Goal: Information Seeking & Learning: Learn about a topic

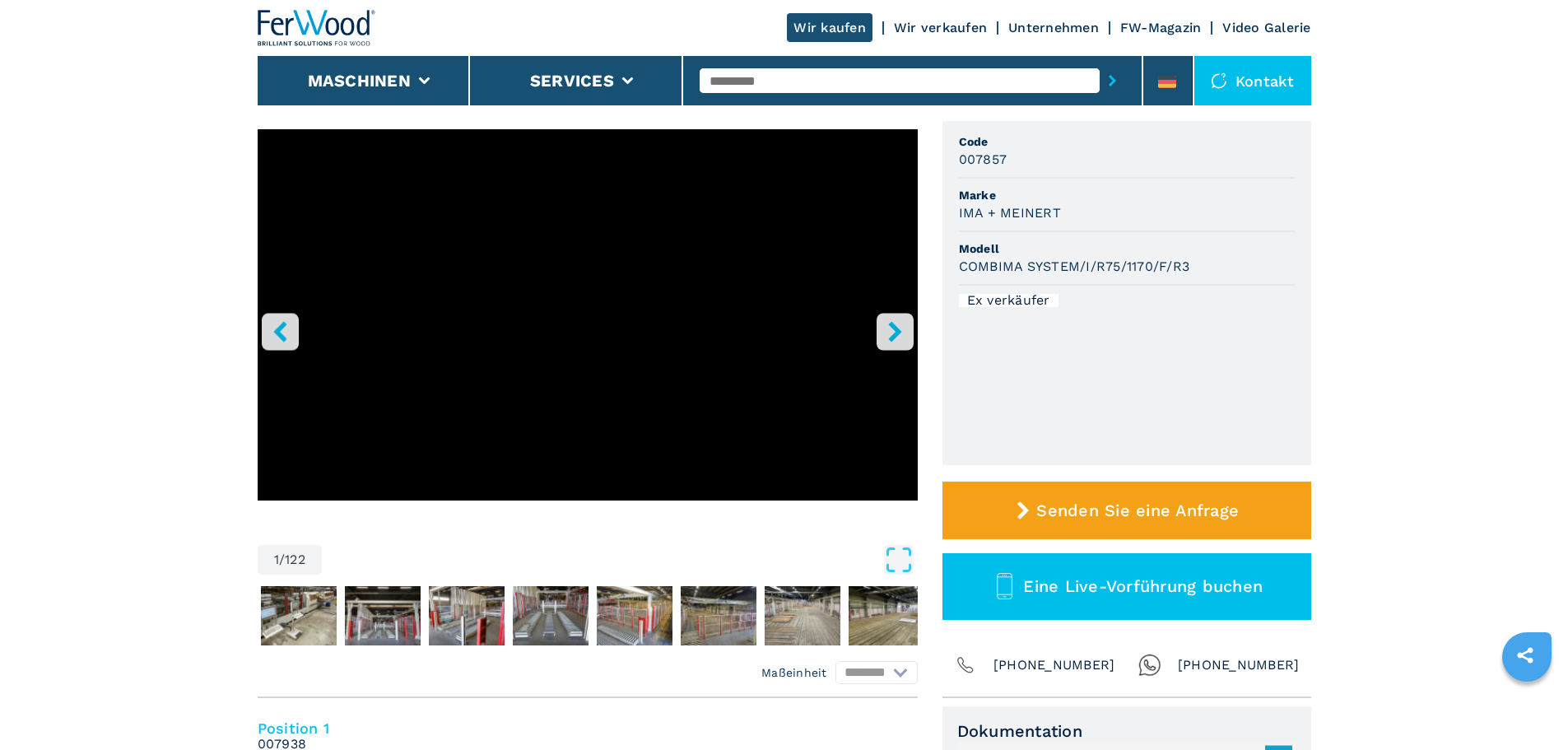
scroll to position [82, 0]
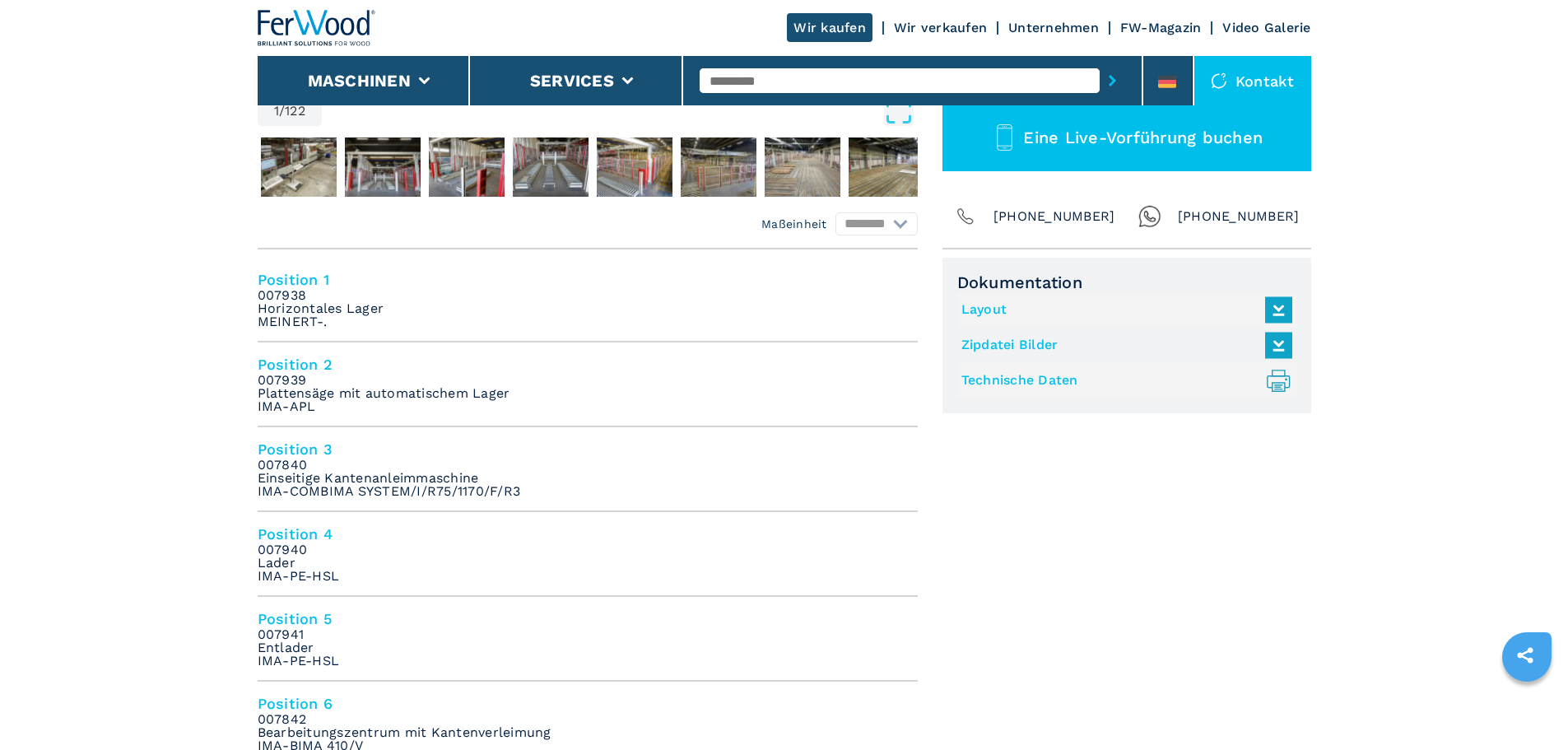
scroll to position [0, 0]
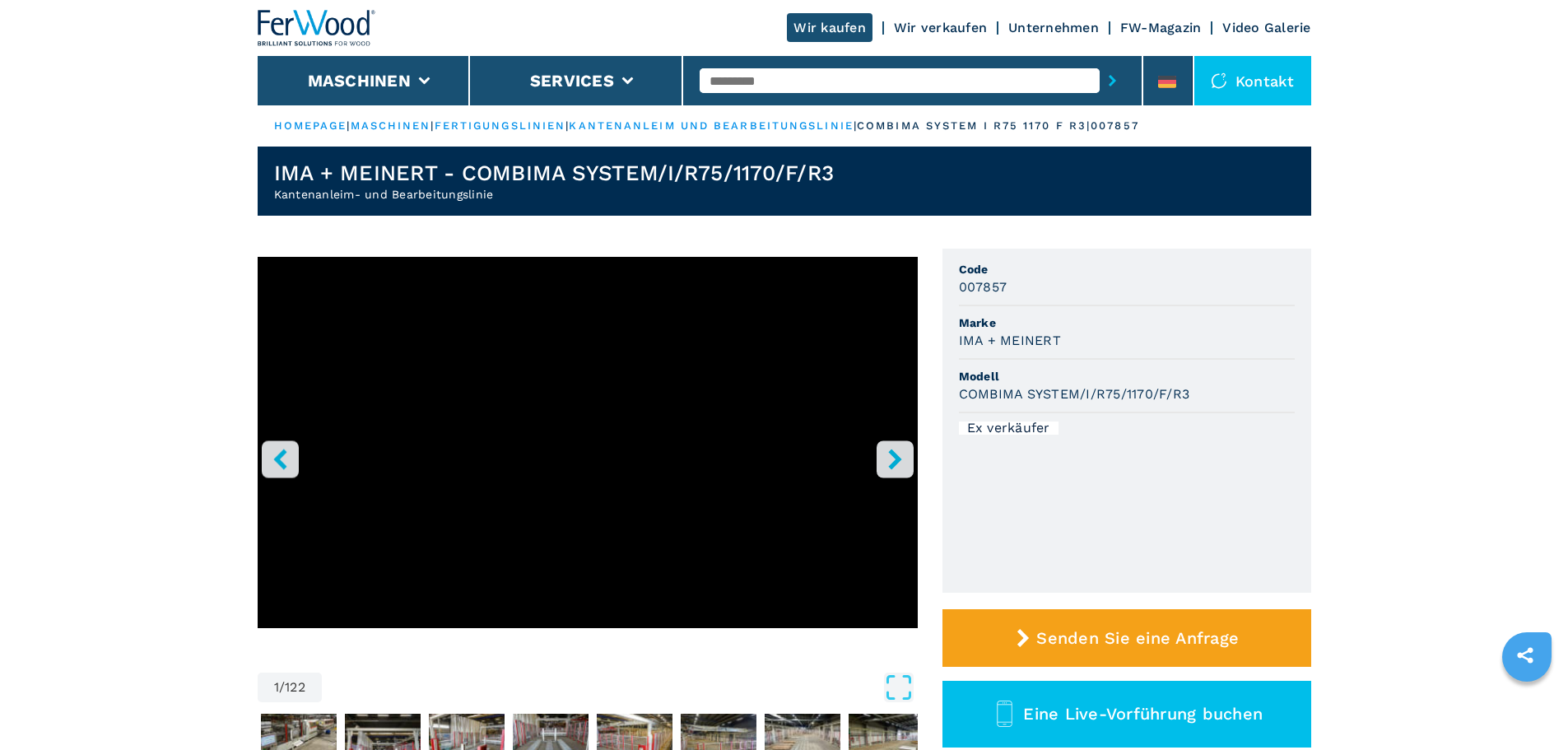
click at [887, 447] on button "right-button" at bounding box center [895, 459] width 37 height 37
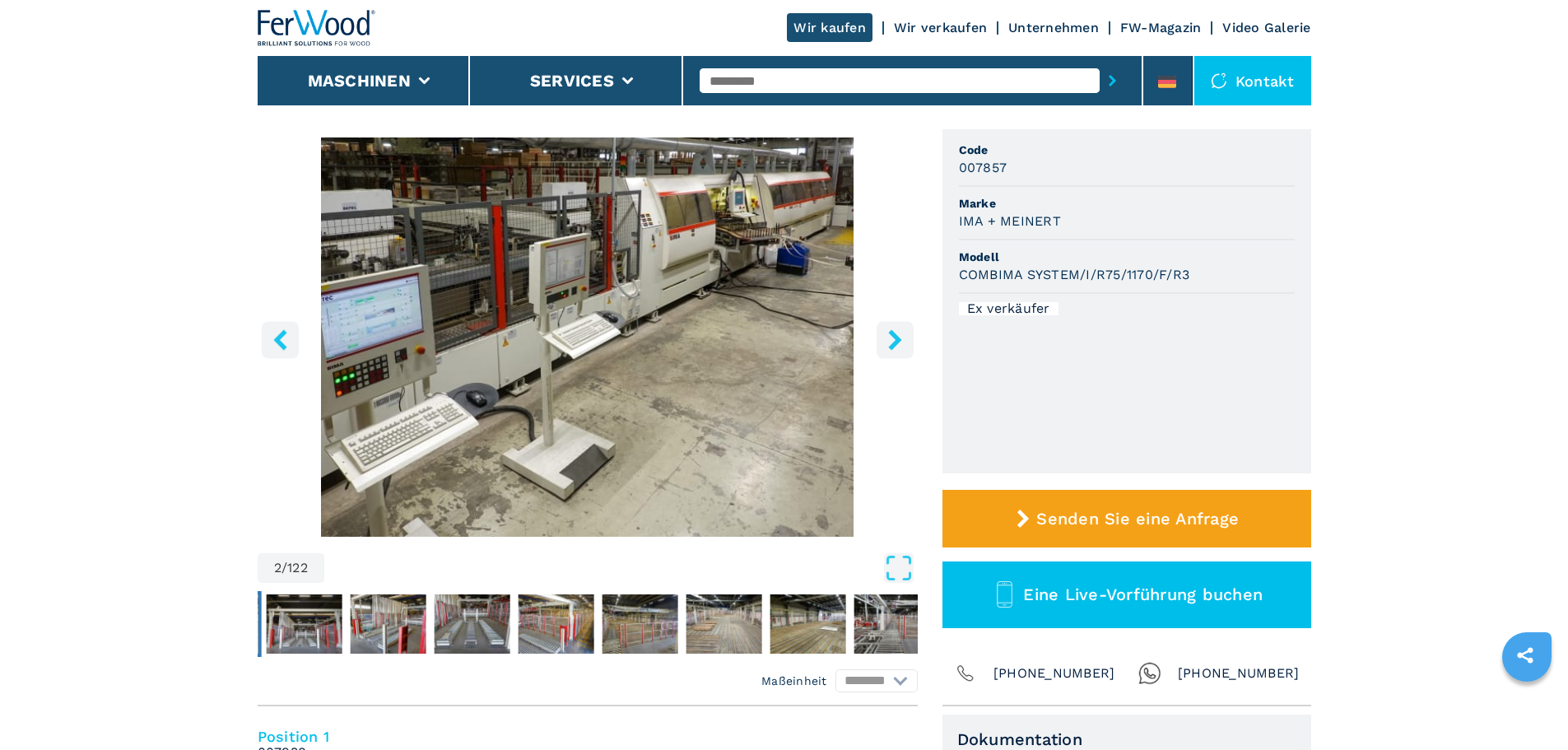
scroll to position [82, 0]
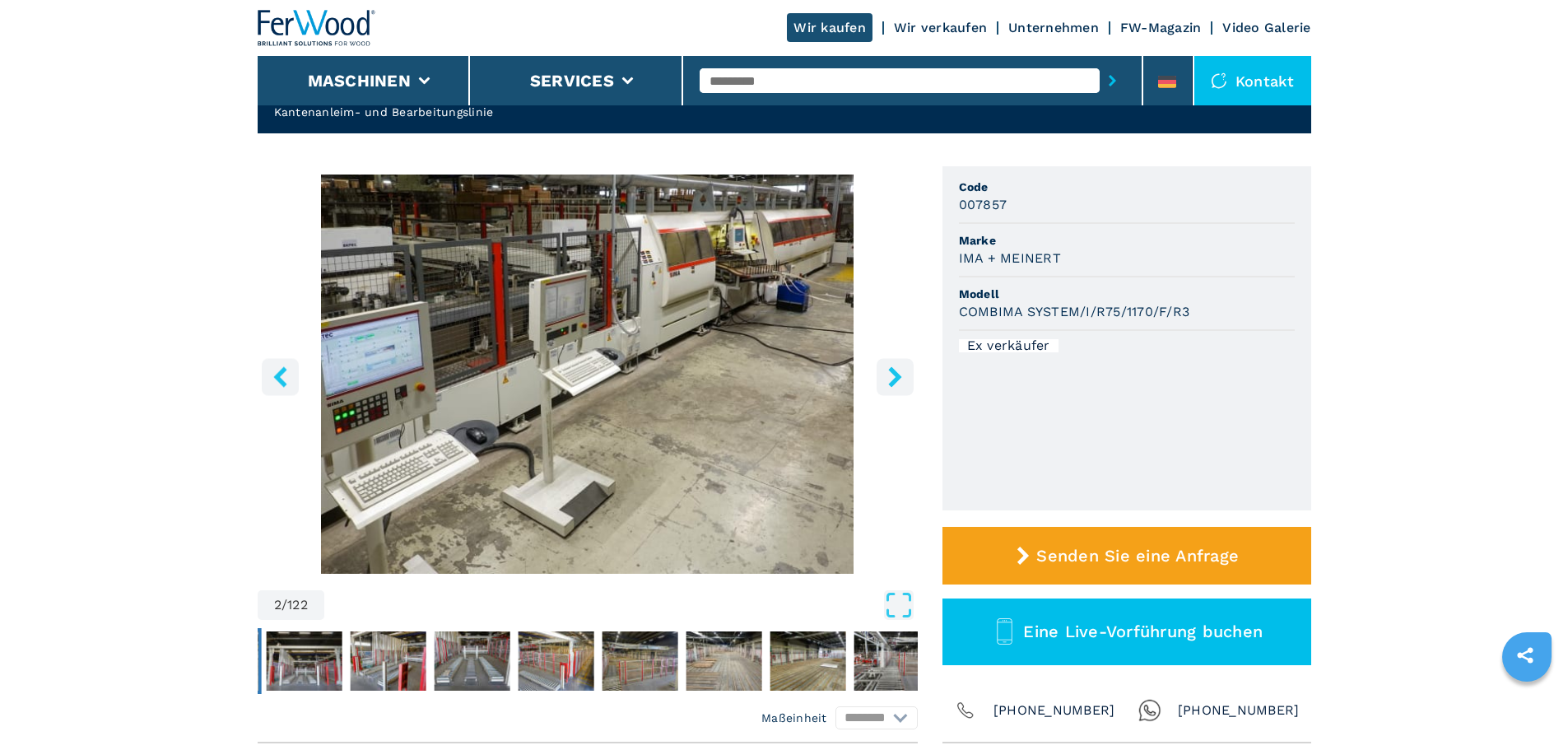
click at [273, 390] on button "left-button" at bounding box center [280, 376] width 37 height 37
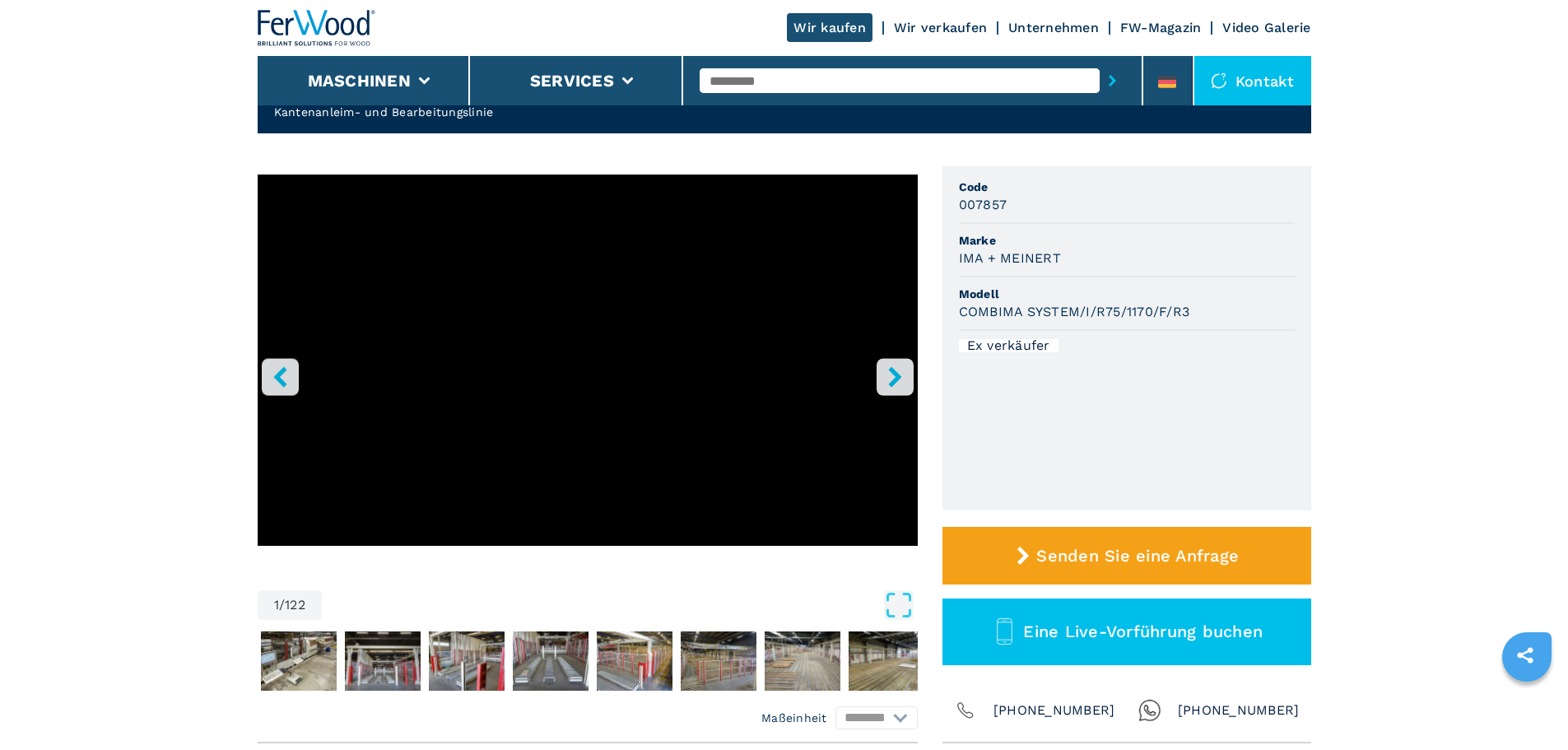
click at [887, 378] on icon "right-button" at bounding box center [895, 376] width 21 height 21
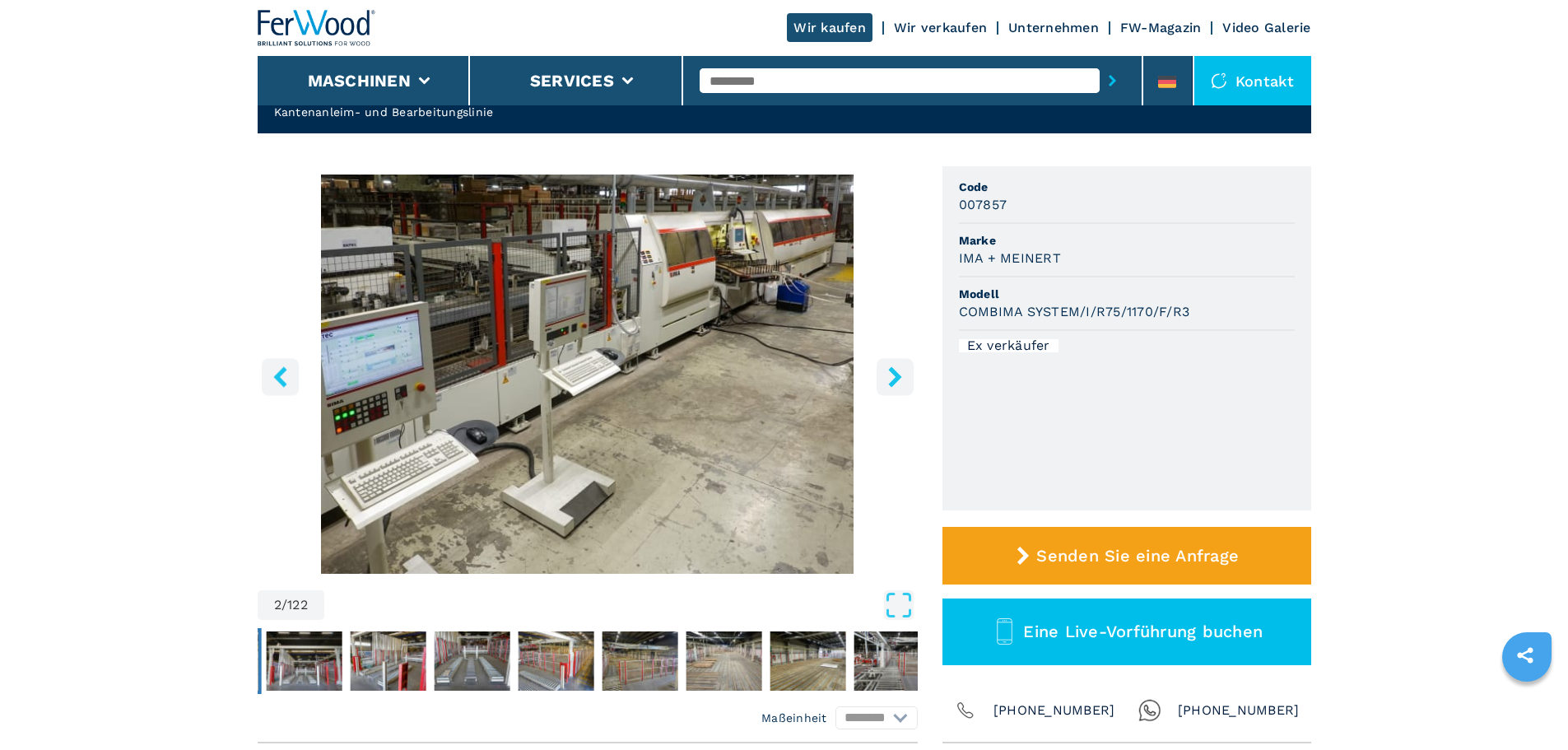
click at [887, 378] on icon "right-button" at bounding box center [895, 376] width 21 height 21
click at [892, 376] on icon "right-button" at bounding box center [895, 376] width 21 height 21
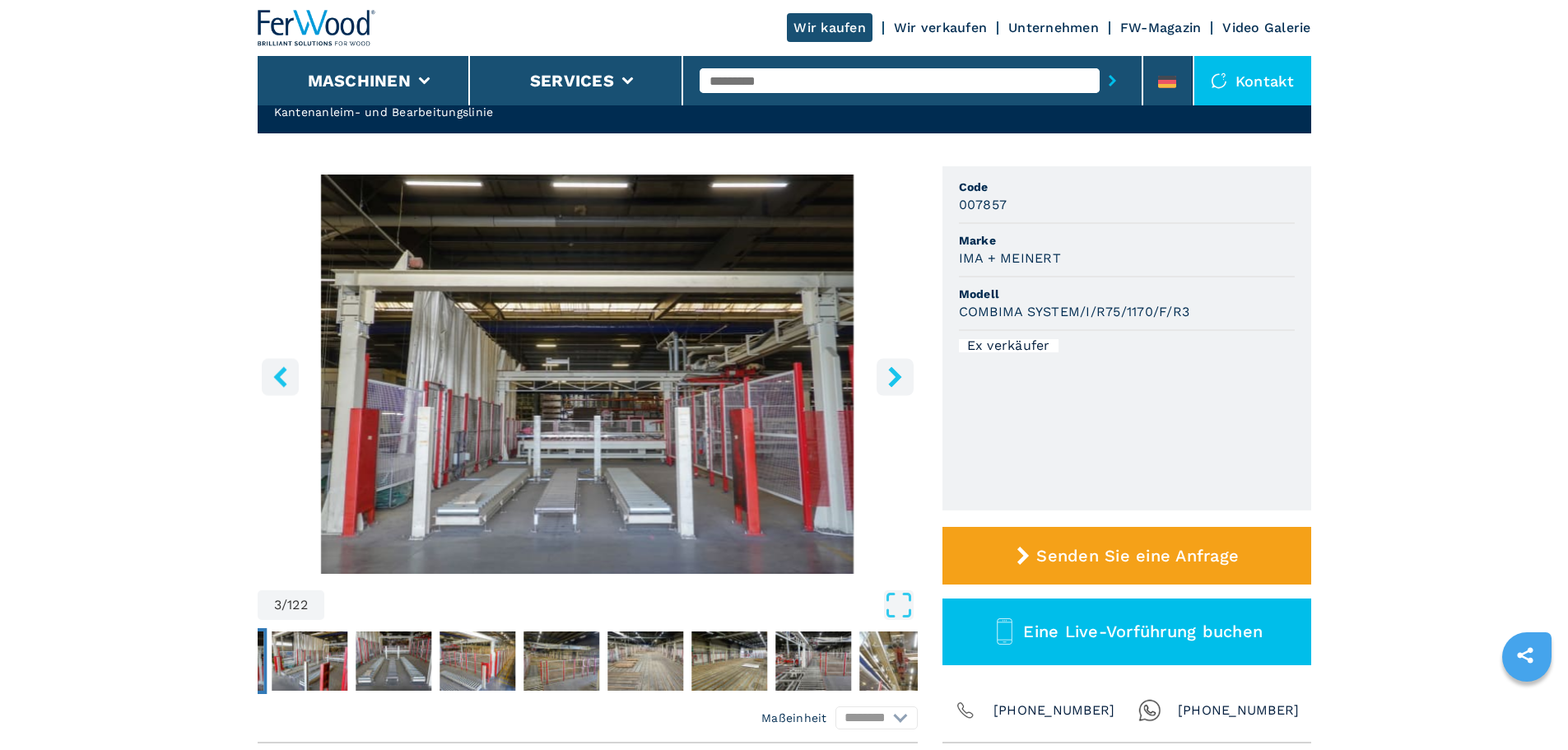
click at [892, 376] on icon "right-button" at bounding box center [895, 376] width 21 height 21
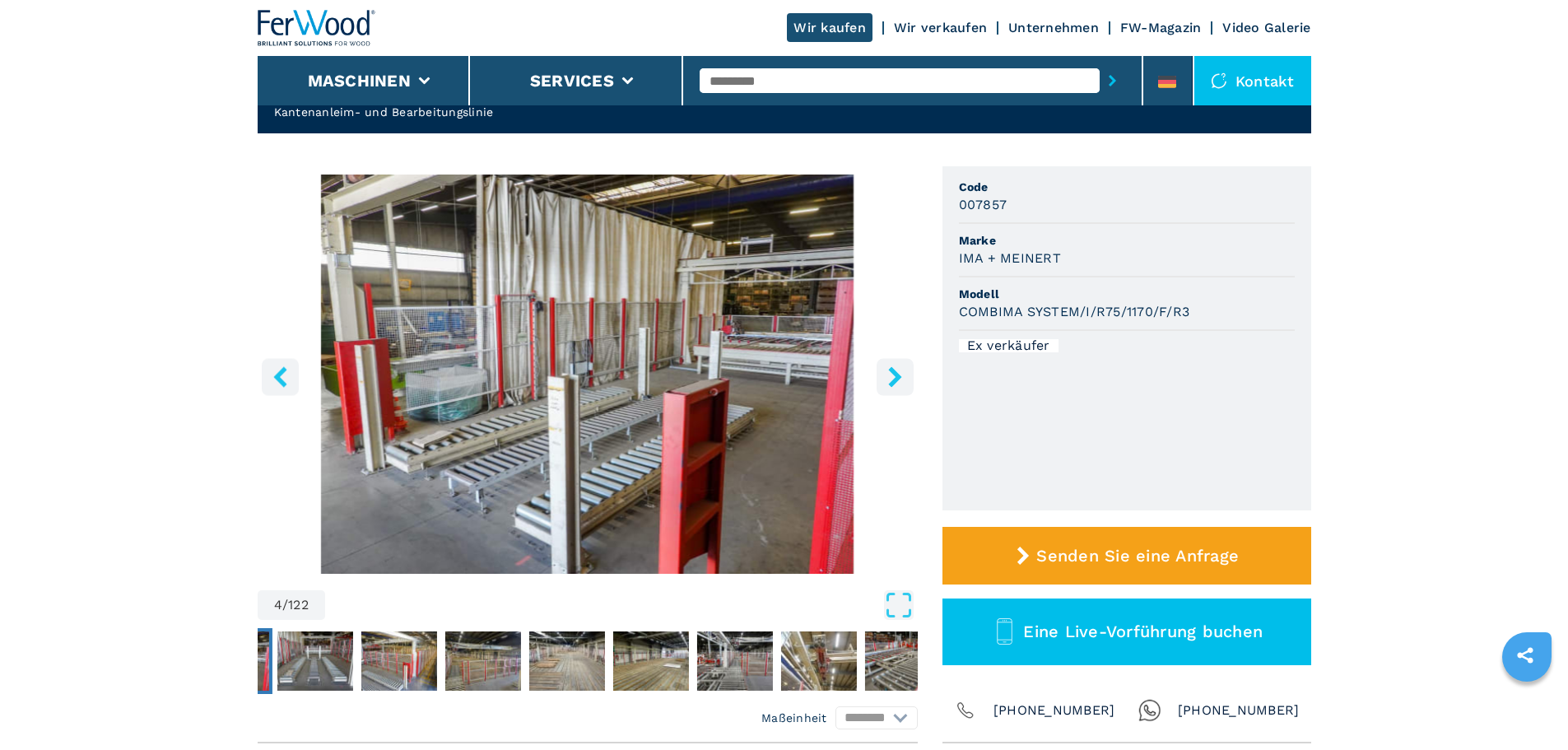
click at [892, 376] on icon "right-button" at bounding box center [895, 376] width 21 height 21
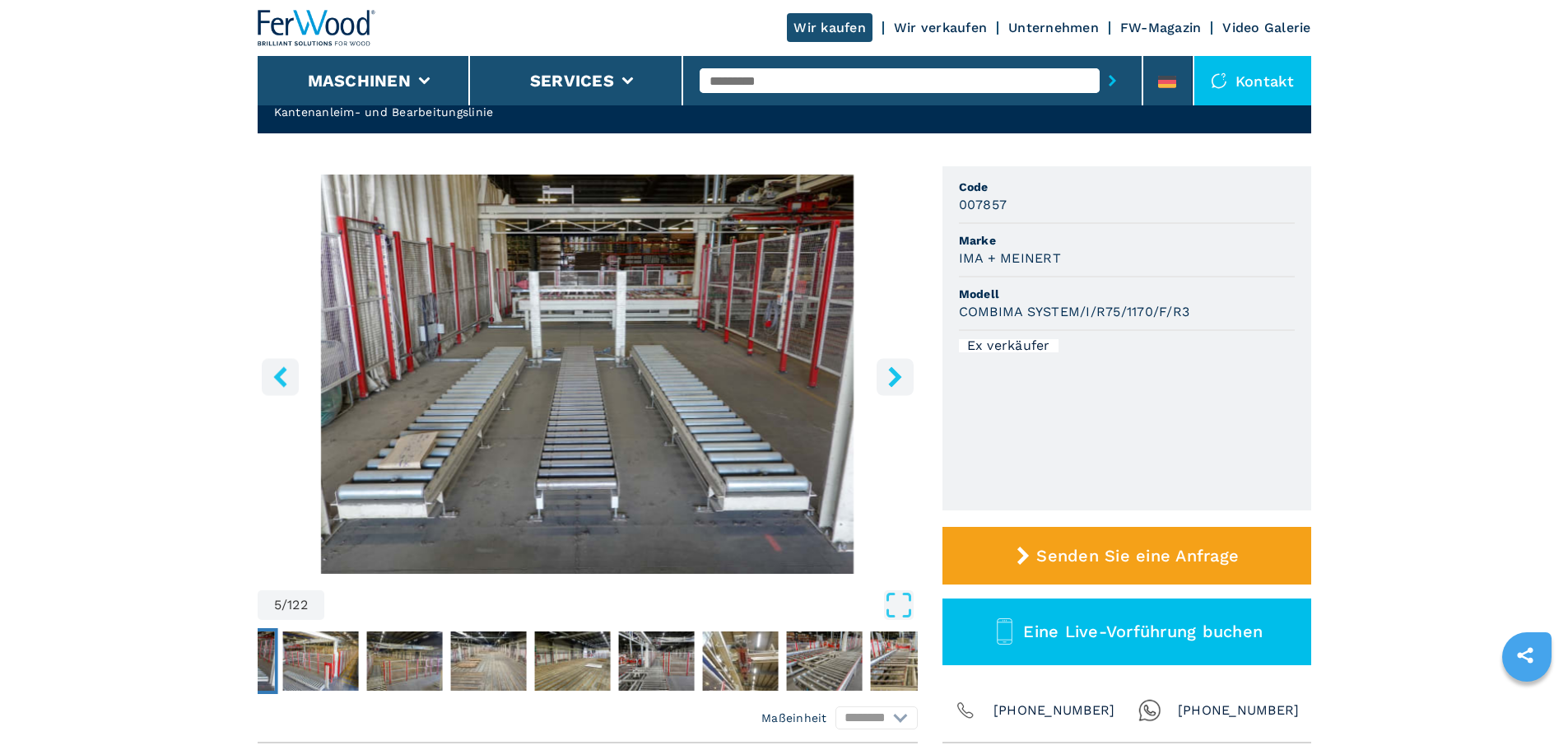
click at [892, 376] on icon "right-button" at bounding box center [895, 376] width 21 height 21
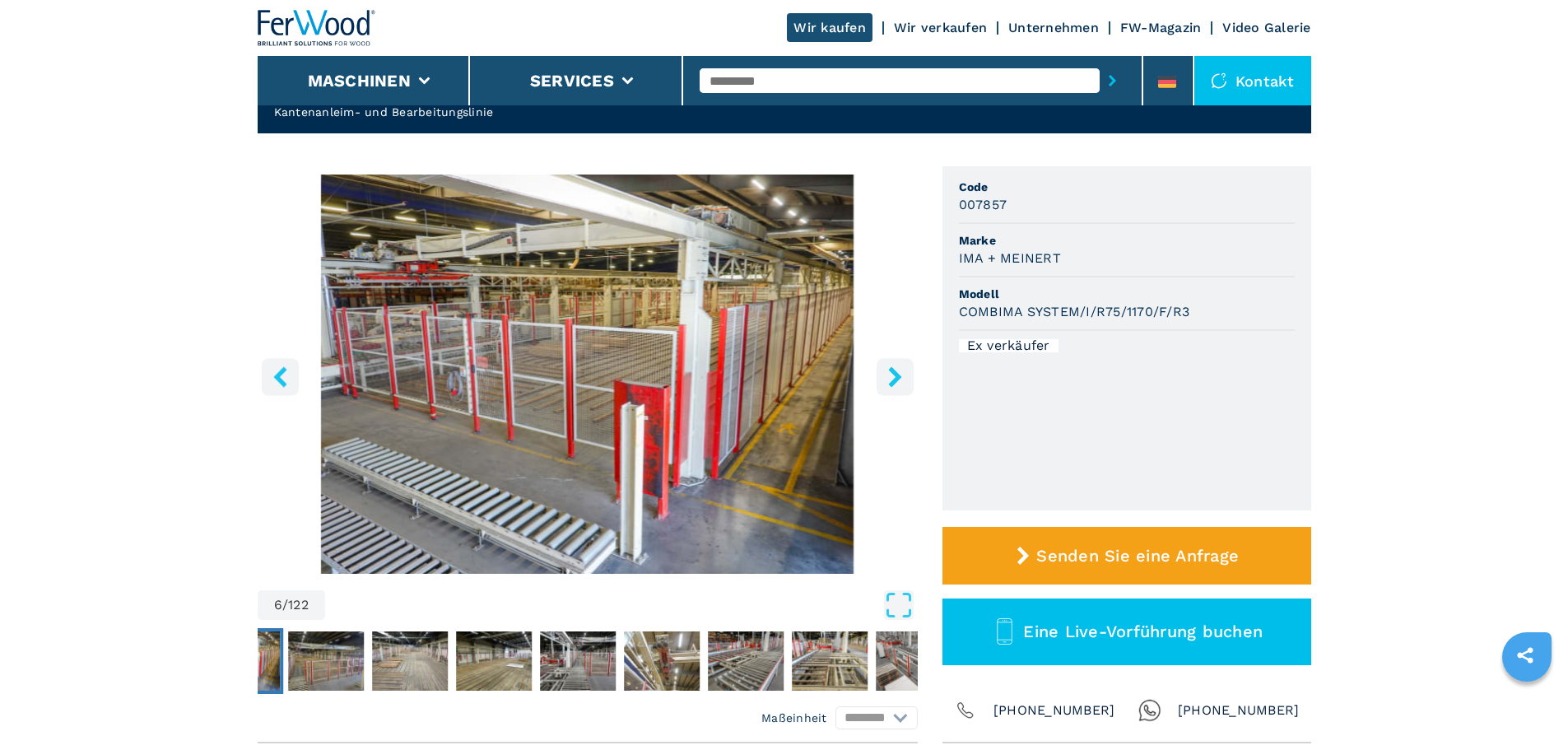
click at [892, 376] on icon "right-button" at bounding box center [895, 376] width 21 height 21
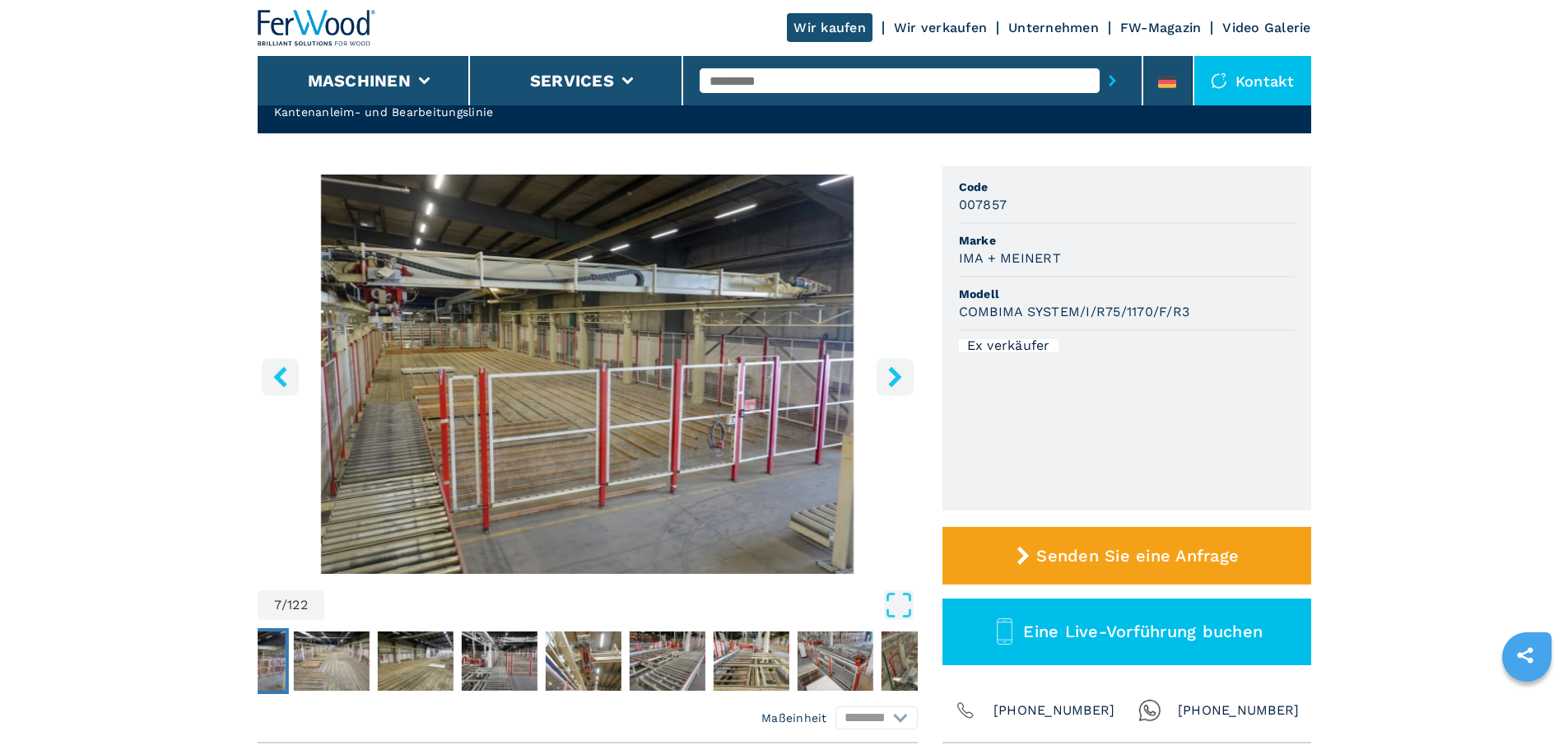
click at [892, 376] on icon "right-button" at bounding box center [895, 376] width 21 height 21
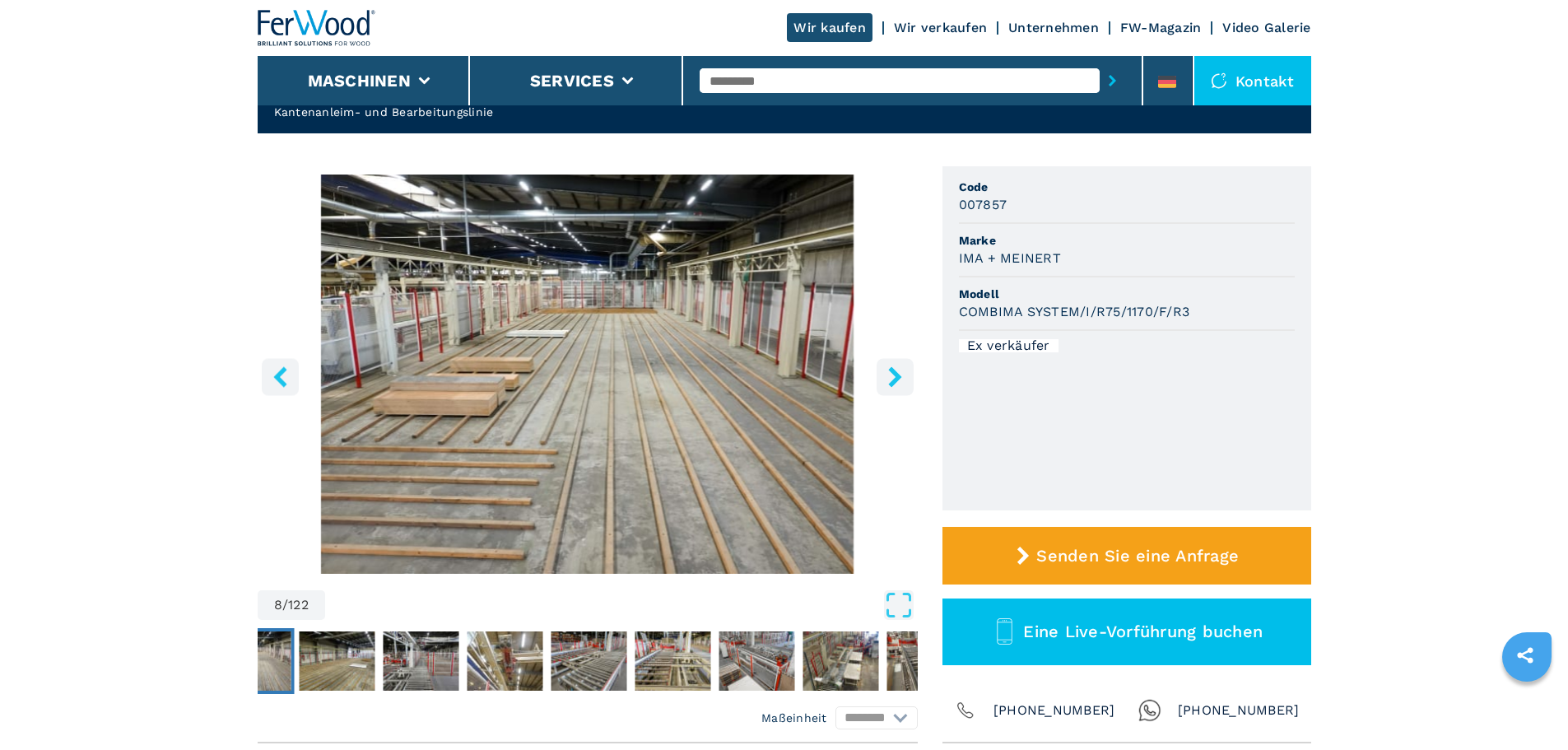
click at [892, 376] on icon "right-button" at bounding box center [895, 376] width 21 height 21
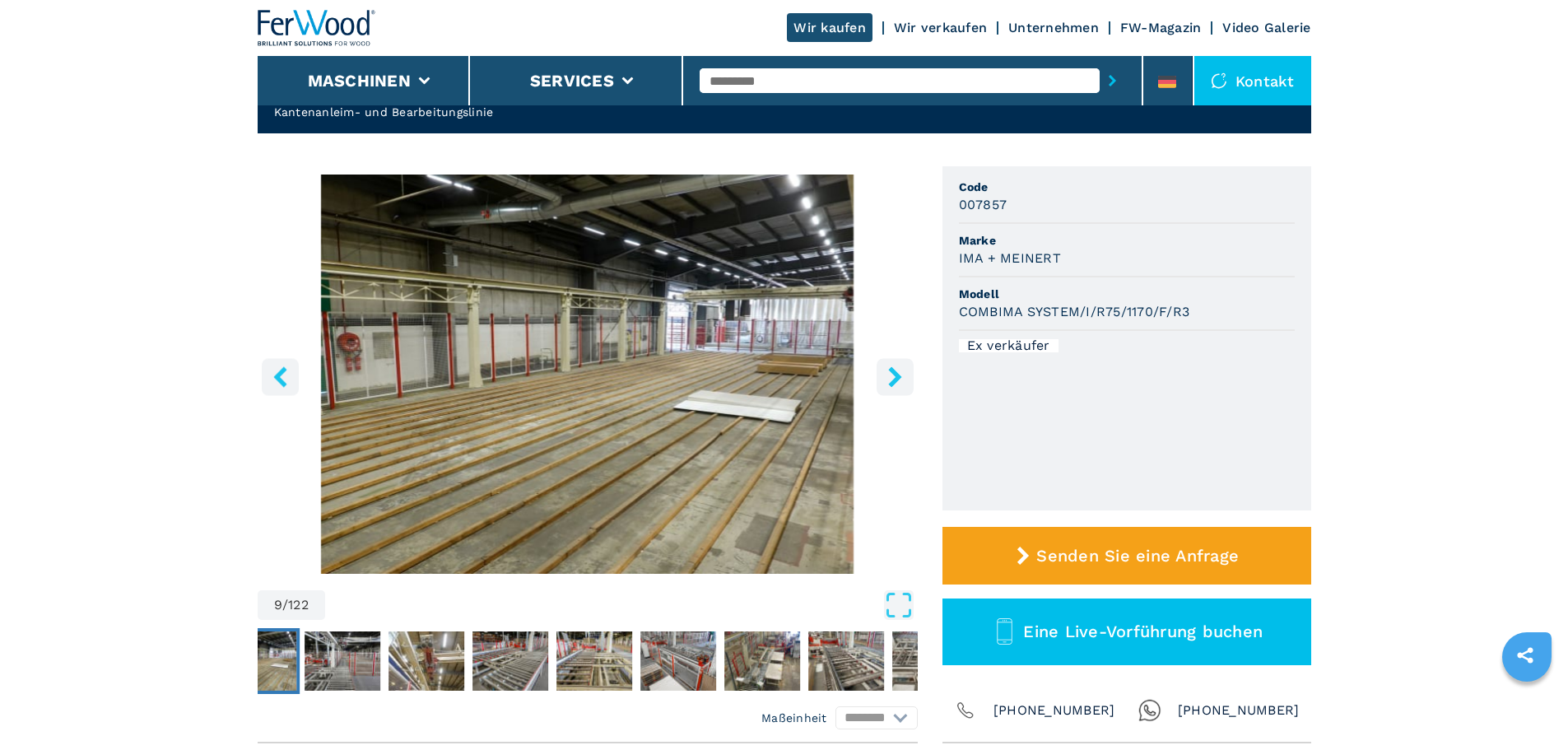
click at [892, 376] on icon "right-button" at bounding box center [895, 376] width 21 height 21
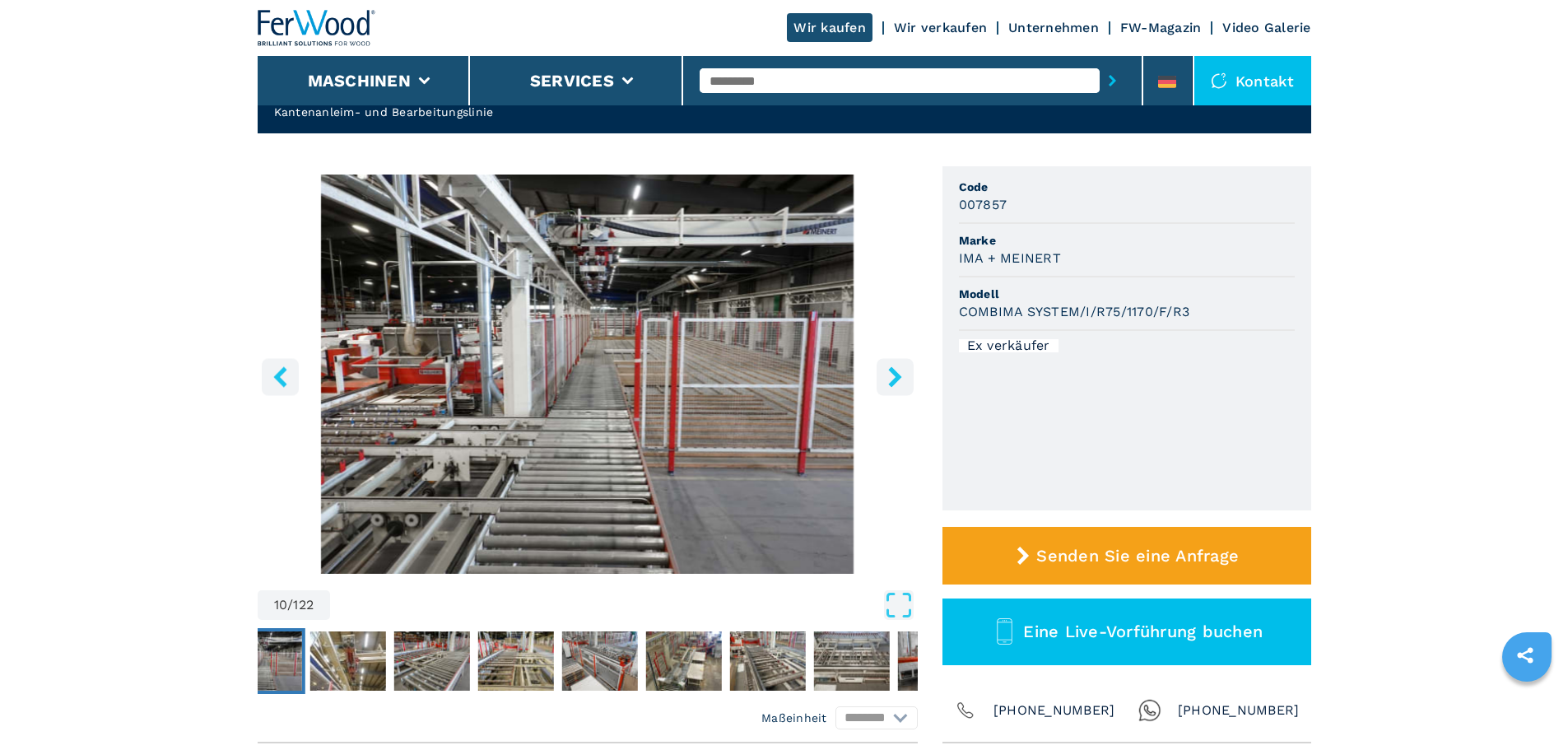
click at [892, 376] on icon "right-button" at bounding box center [895, 376] width 21 height 21
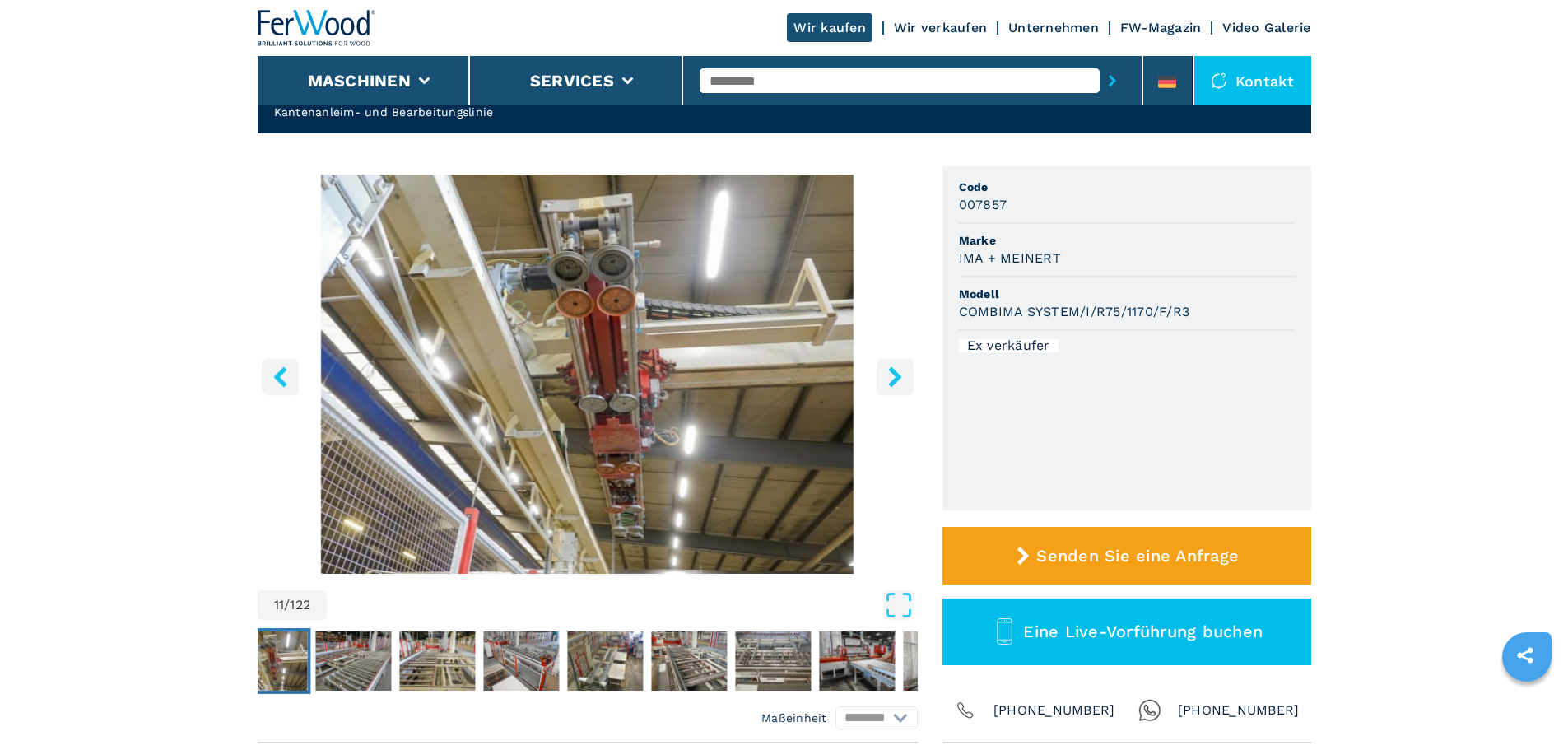
click at [892, 376] on icon "right-button" at bounding box center [895, 376] width 21 height 21
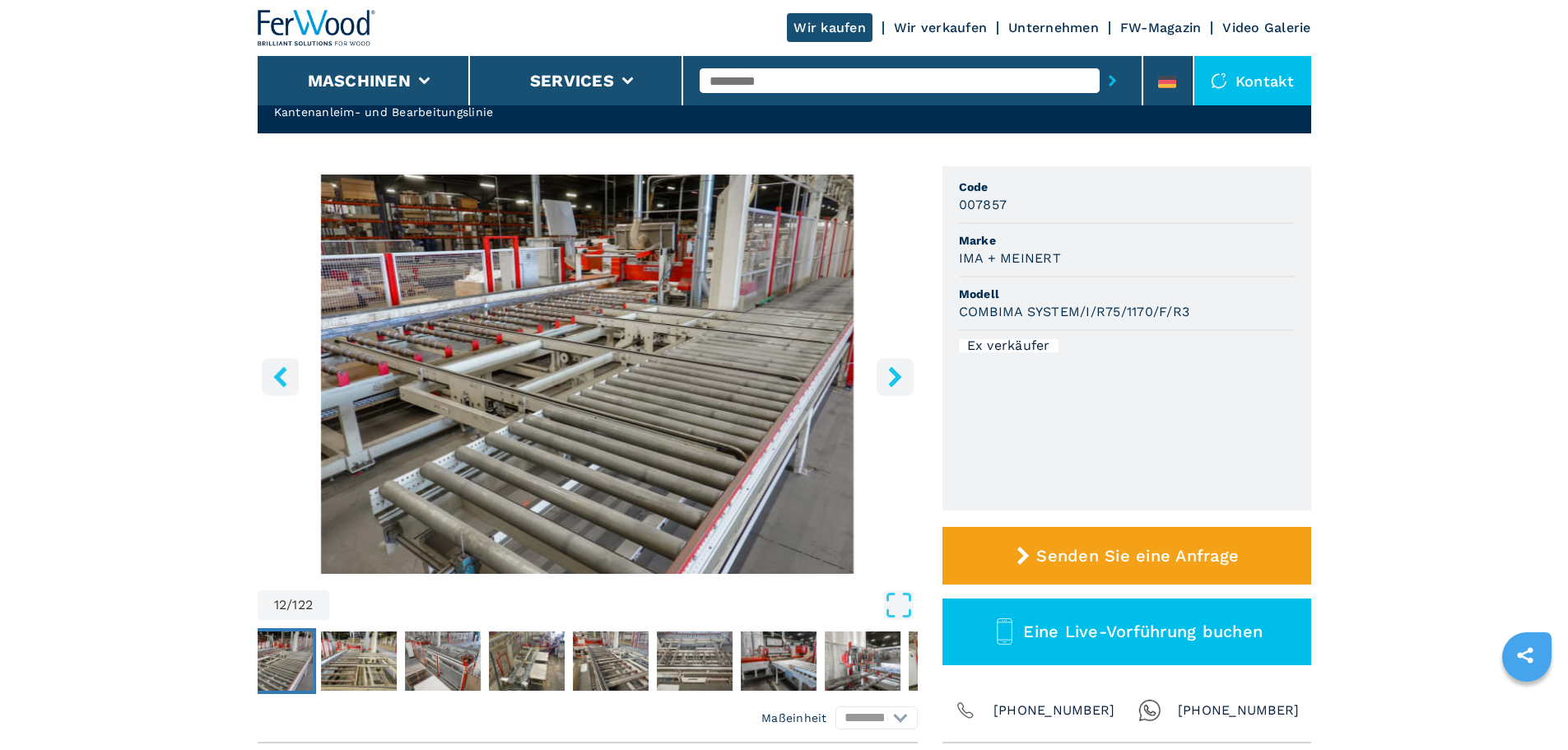
click at [892, 376] on icon "right-button" at bounding box center [895, 376] width 21 height 21
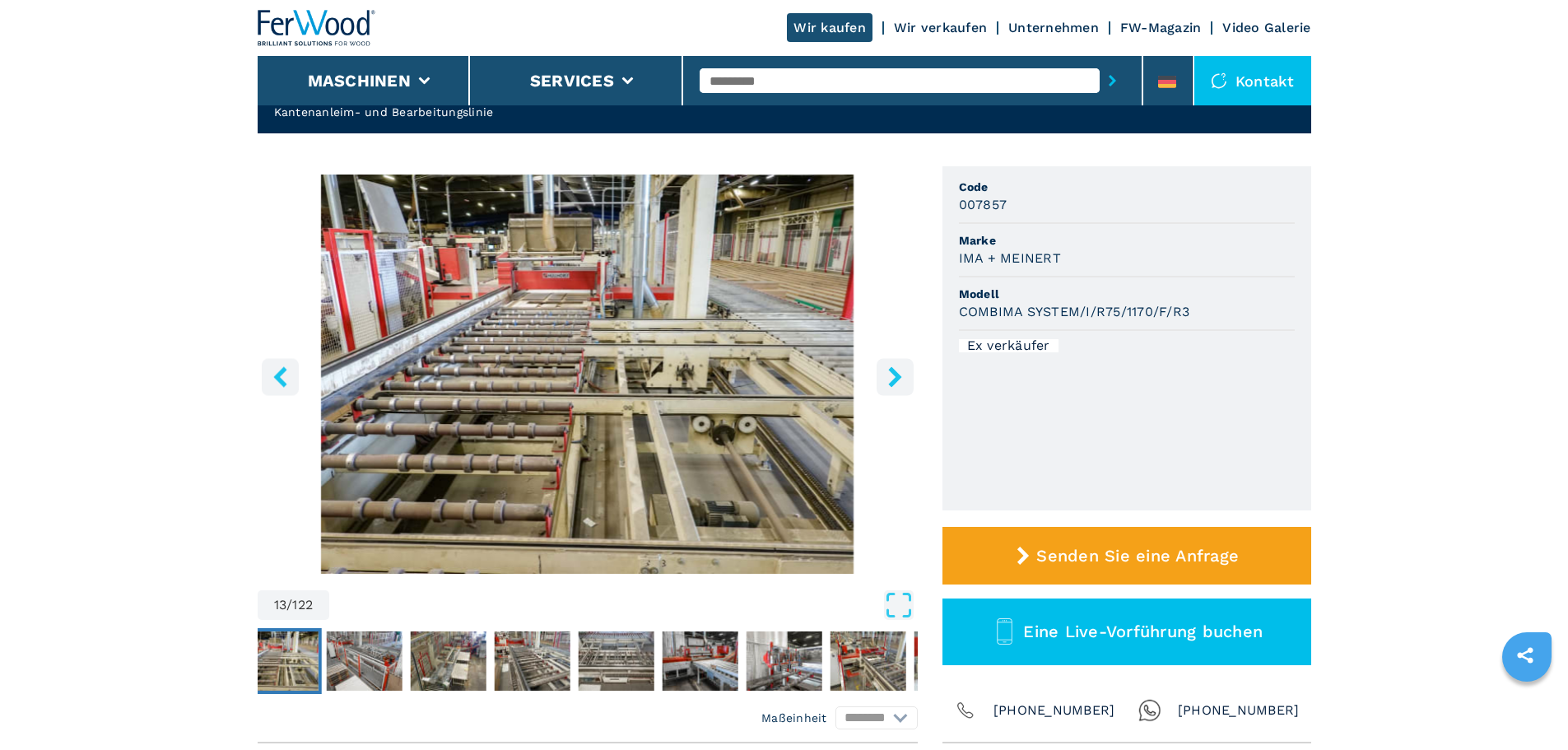
click at [892, 376] on icon "right-button" at bounding box center [895, 376] width 21 height 21
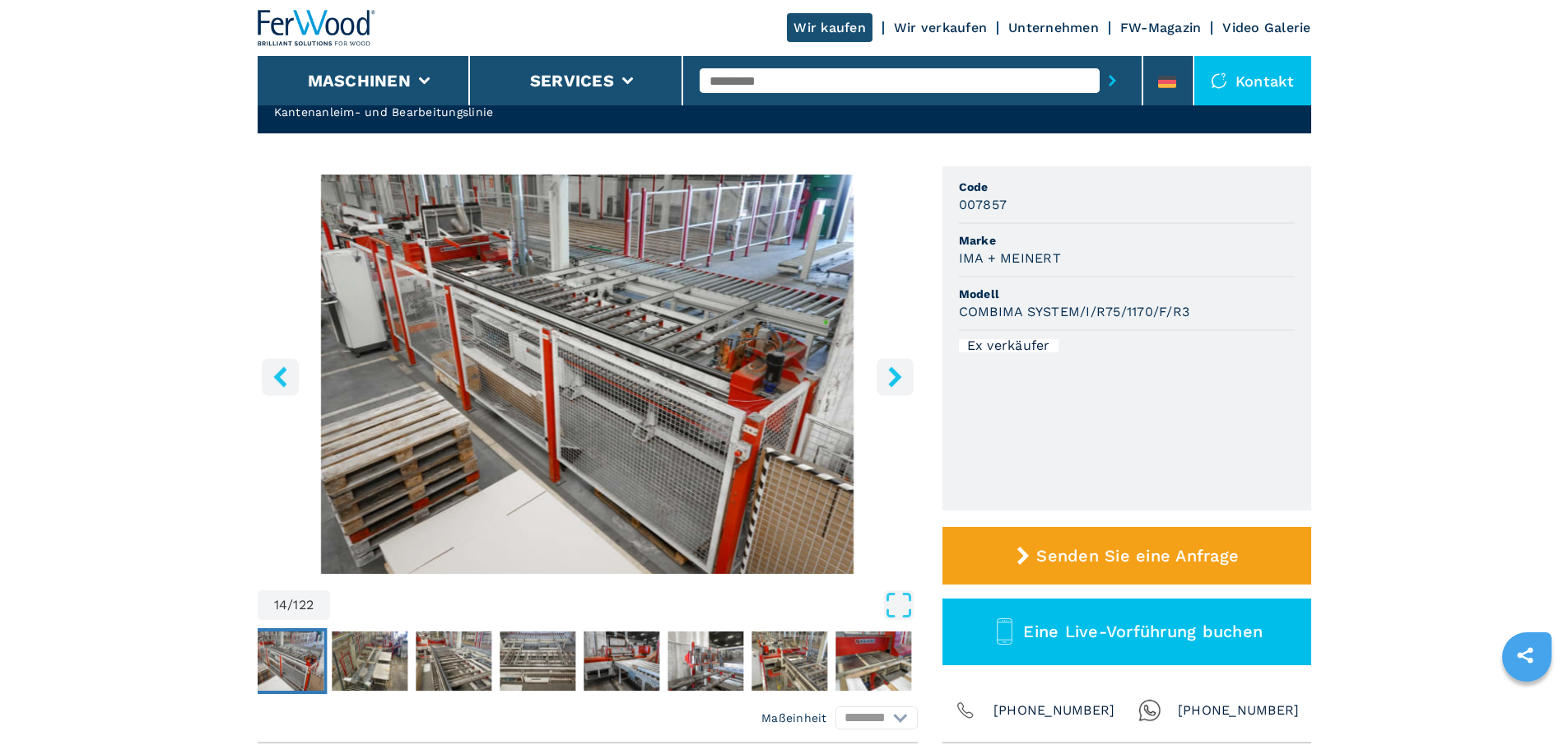
click at [892, 376] on icon "right-button" at bounding box center [895, 376] width 21 height 21
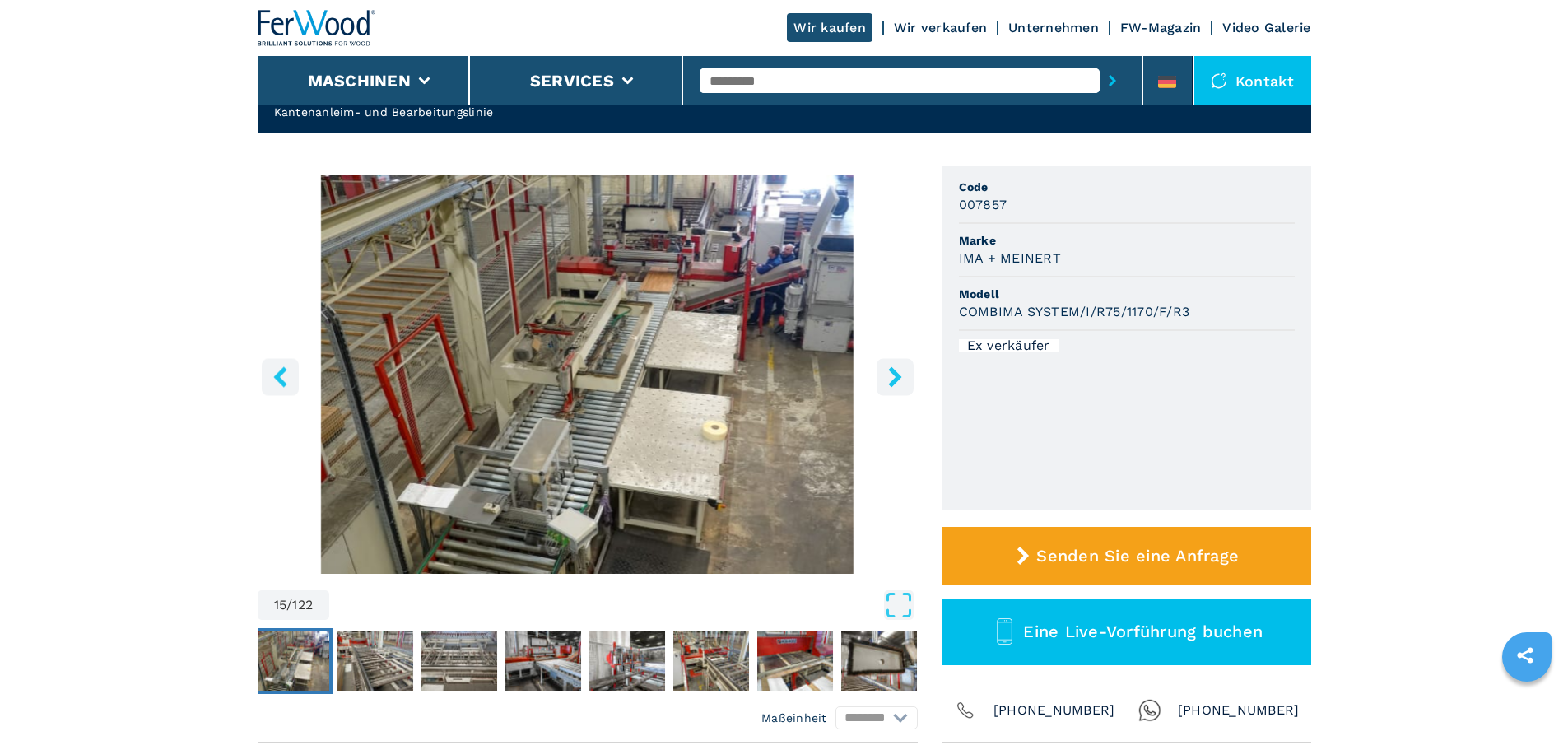
click at [892, 376] on icon "right-button" at bounding box center [895, 376] width 21 height 21
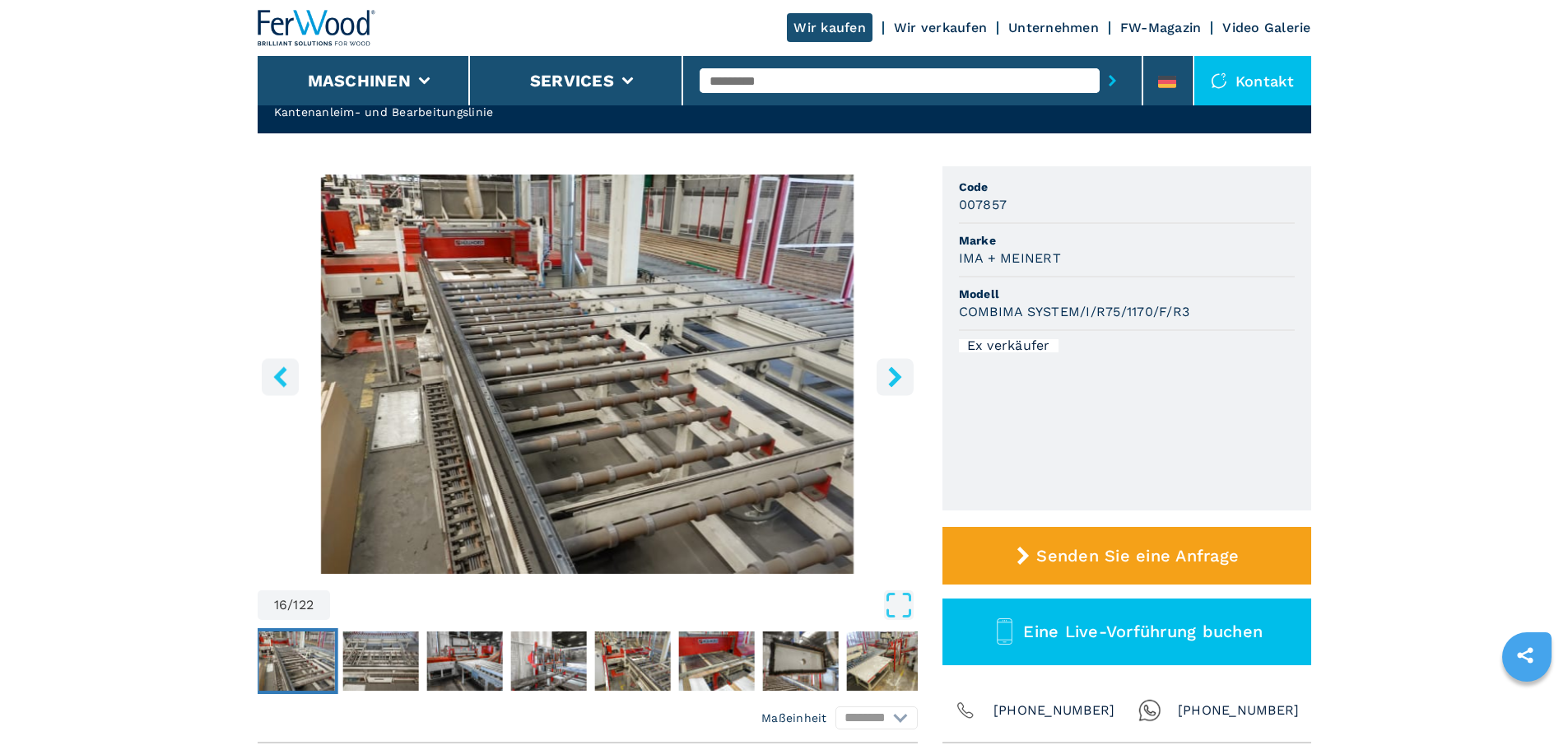
click at [892, 376] on icon "right-button" at bounding box center [895, 376] width 21 height 21
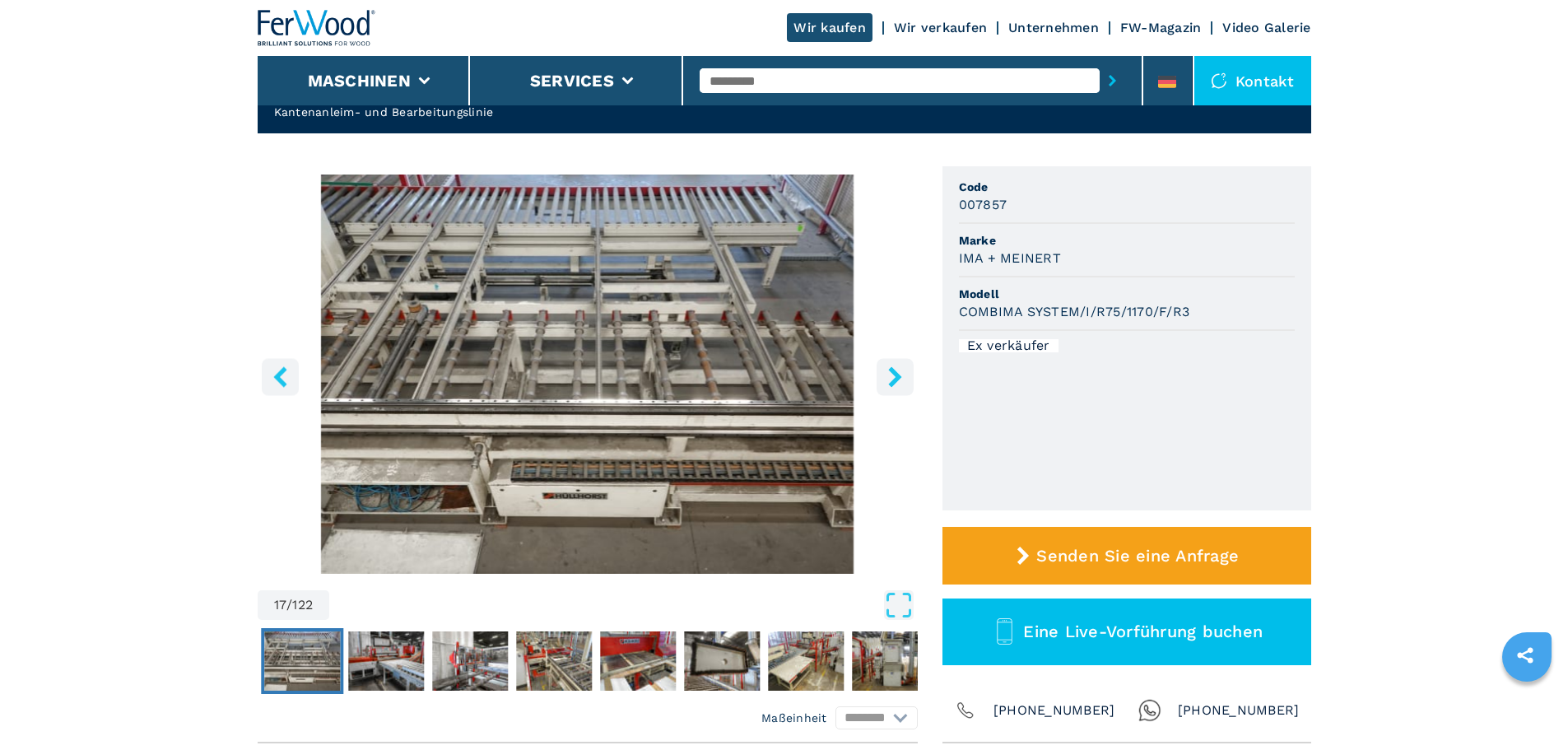
click at [892, 376] on icon "right-button" at bounding box center [895, 376] width 21 height 21
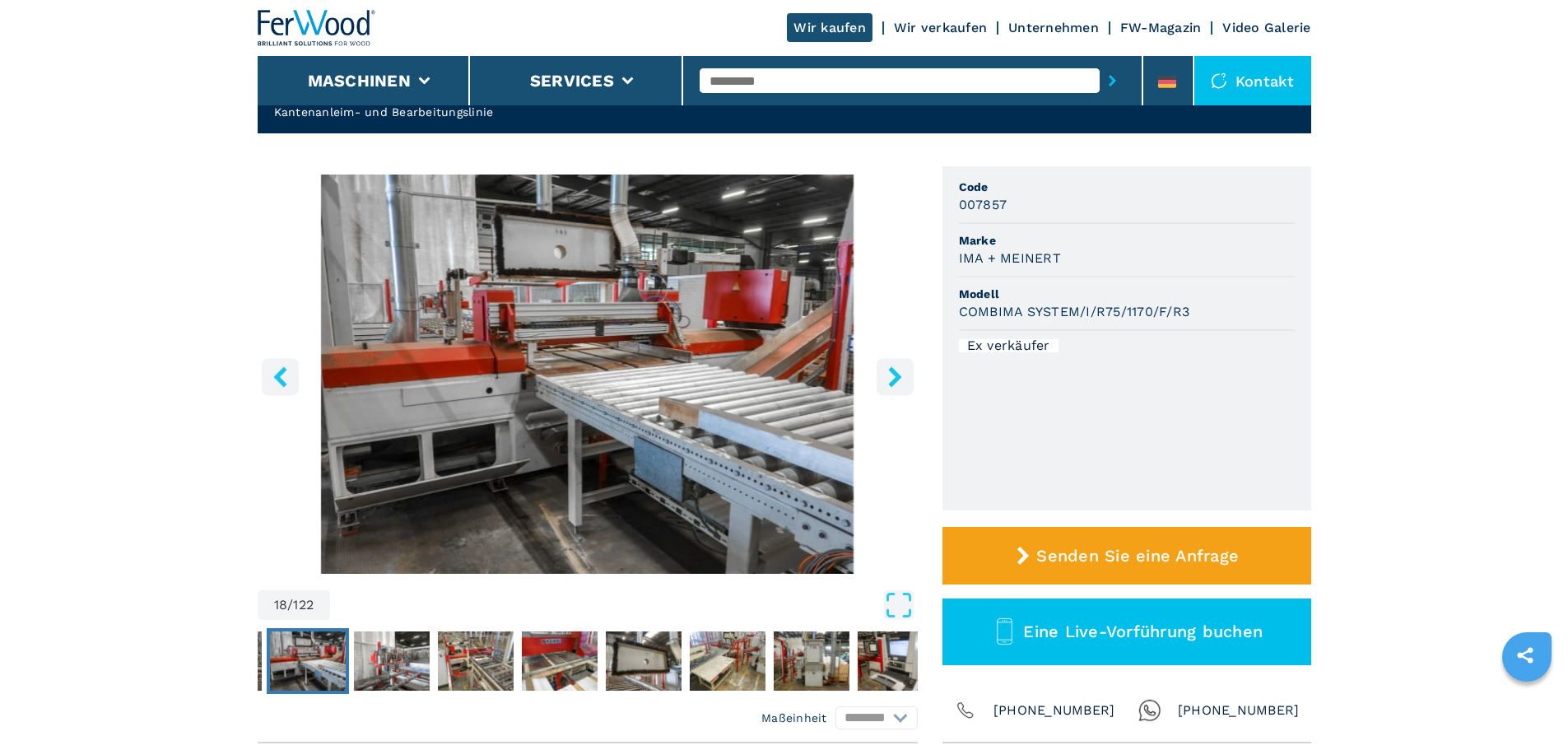
click at [892, 376] on icon "right-button" at bounding box center [895, 376] width 21 height 21
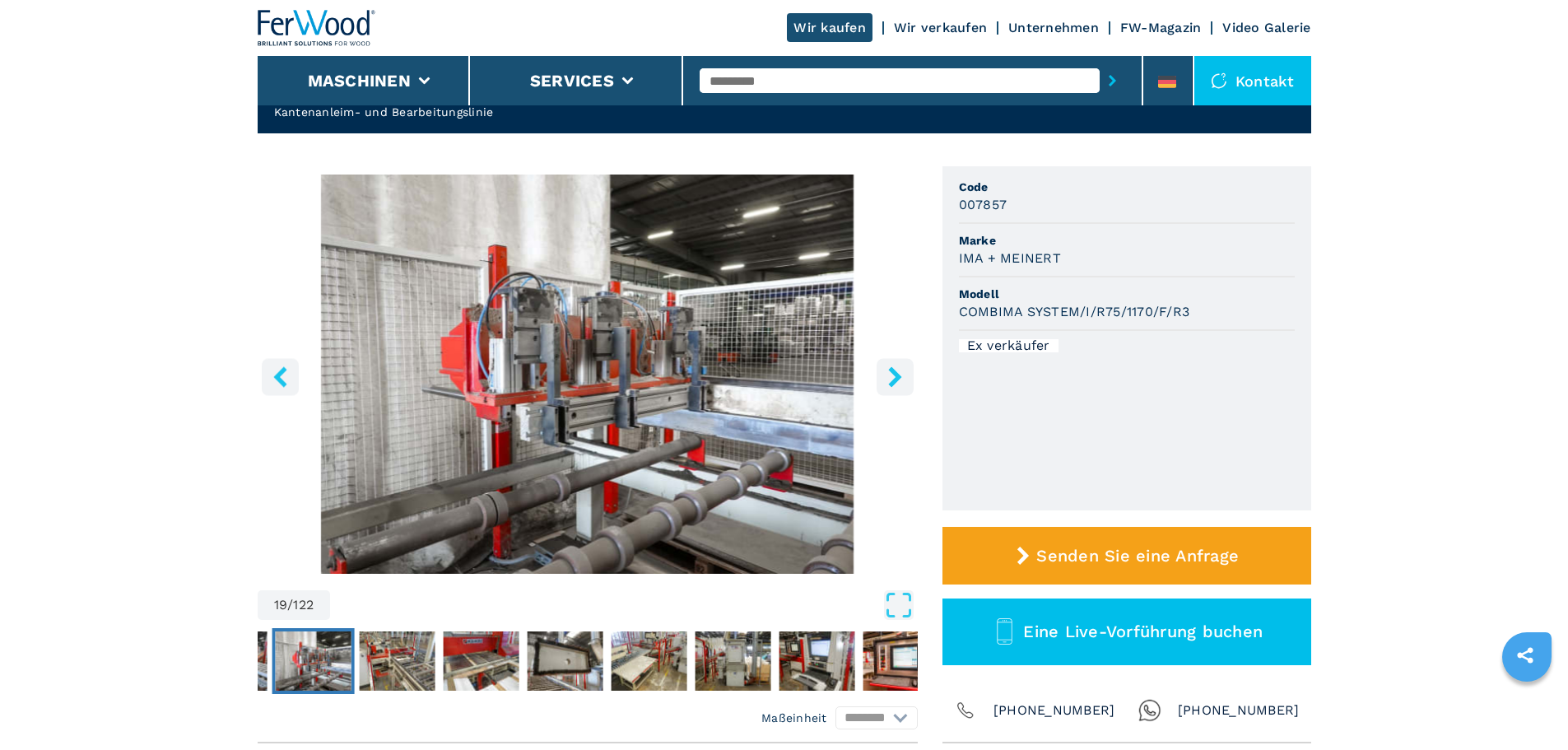
click at [892, 376] on icon "right-button" at bounding box center [895, 376] width 21 height 21
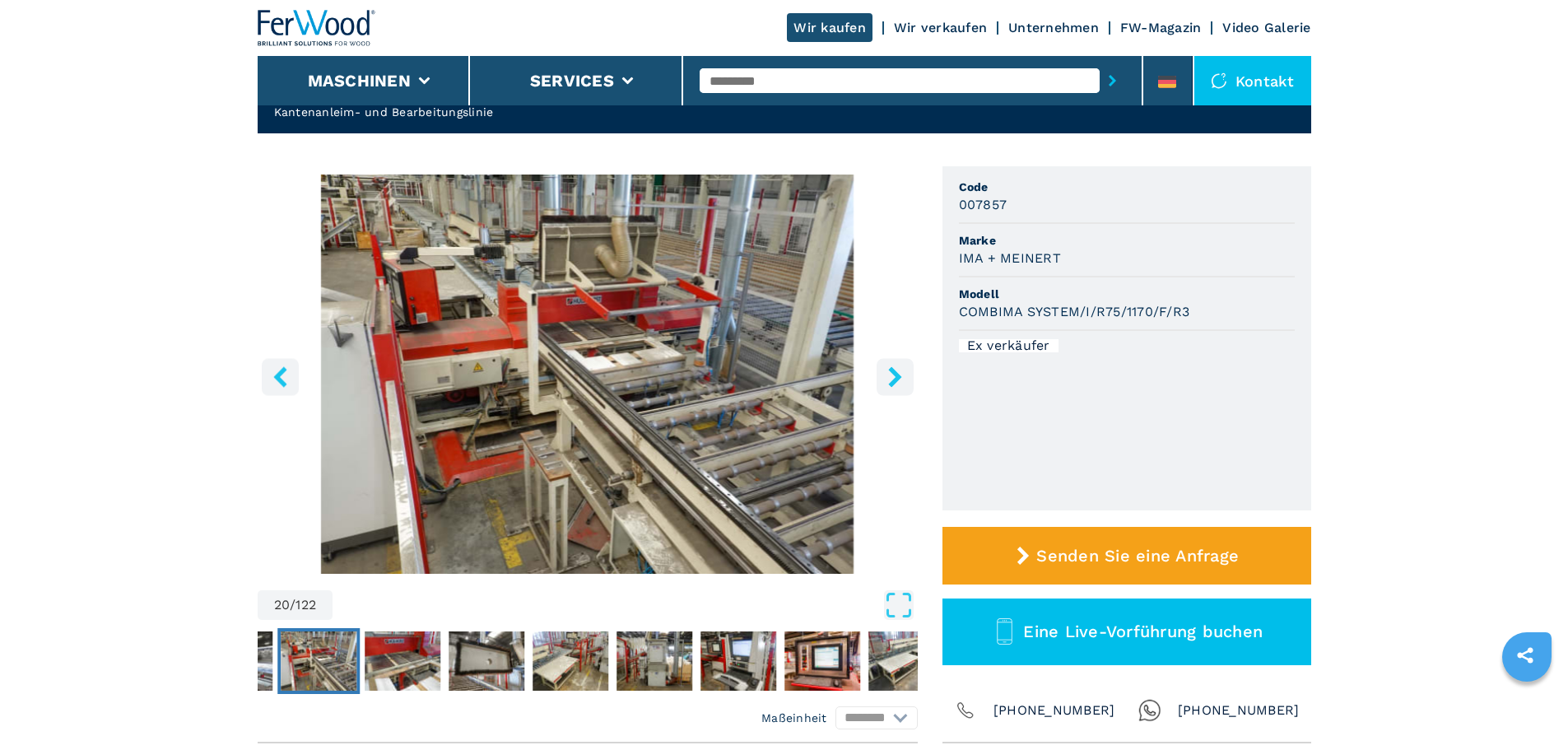
click at [894, 371] on icon "right-button" at bounding box center [895, 376] width 13 height 21
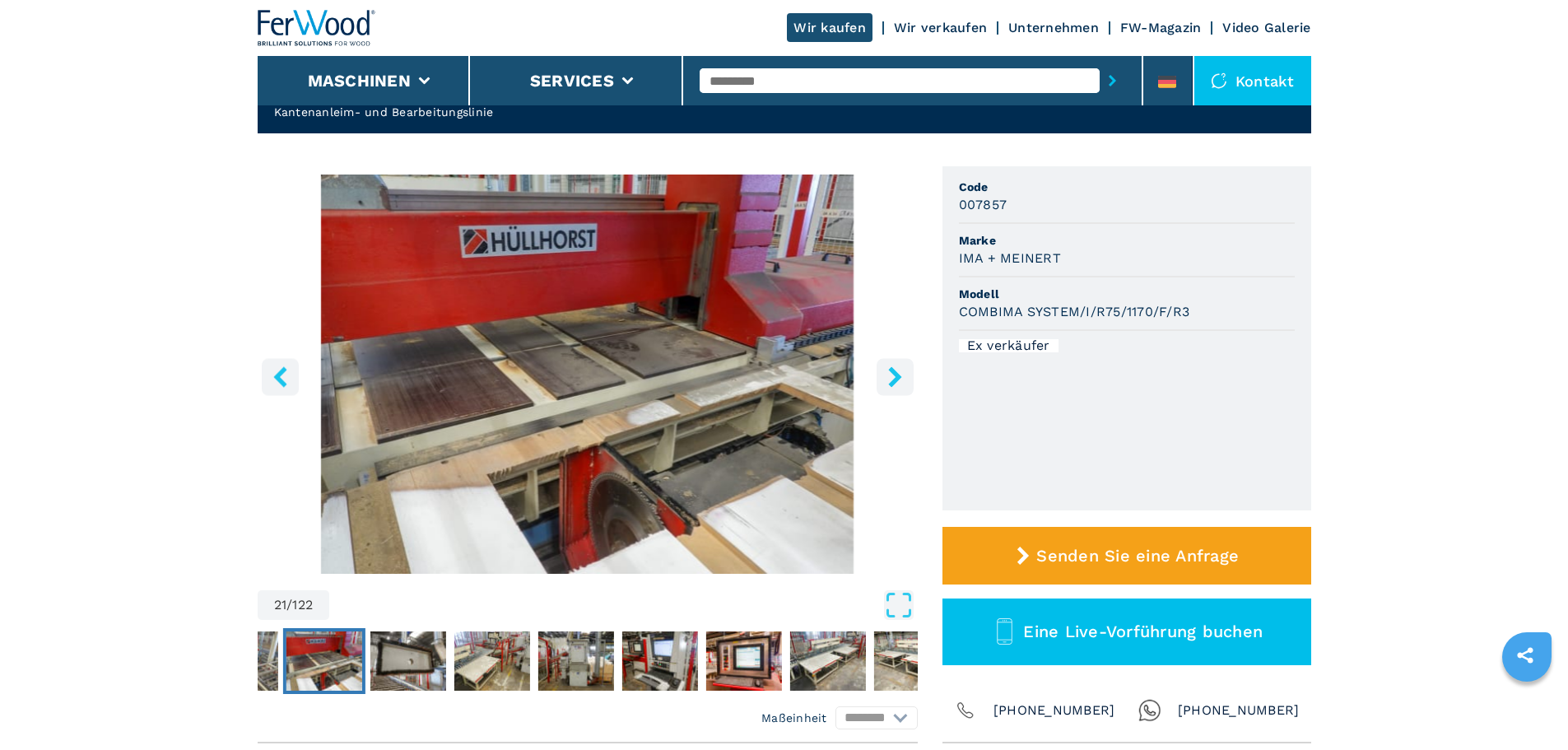
click at [896, 379] on icon "right-button" at bounding box center [895, 376] width 13 height 21
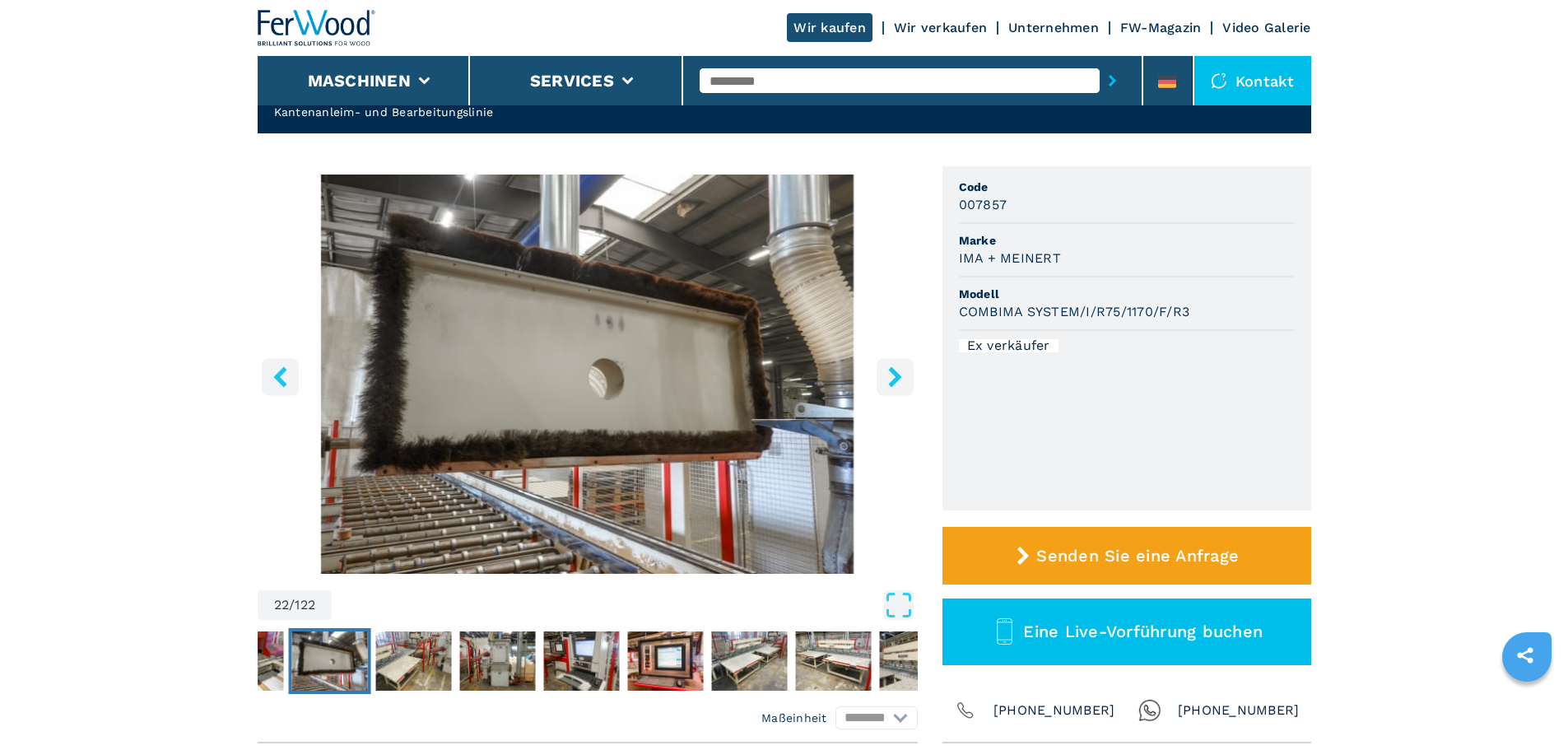
click at [896, 378] on icon "right-button" at bounding box center [895, 376] width 13 height 21
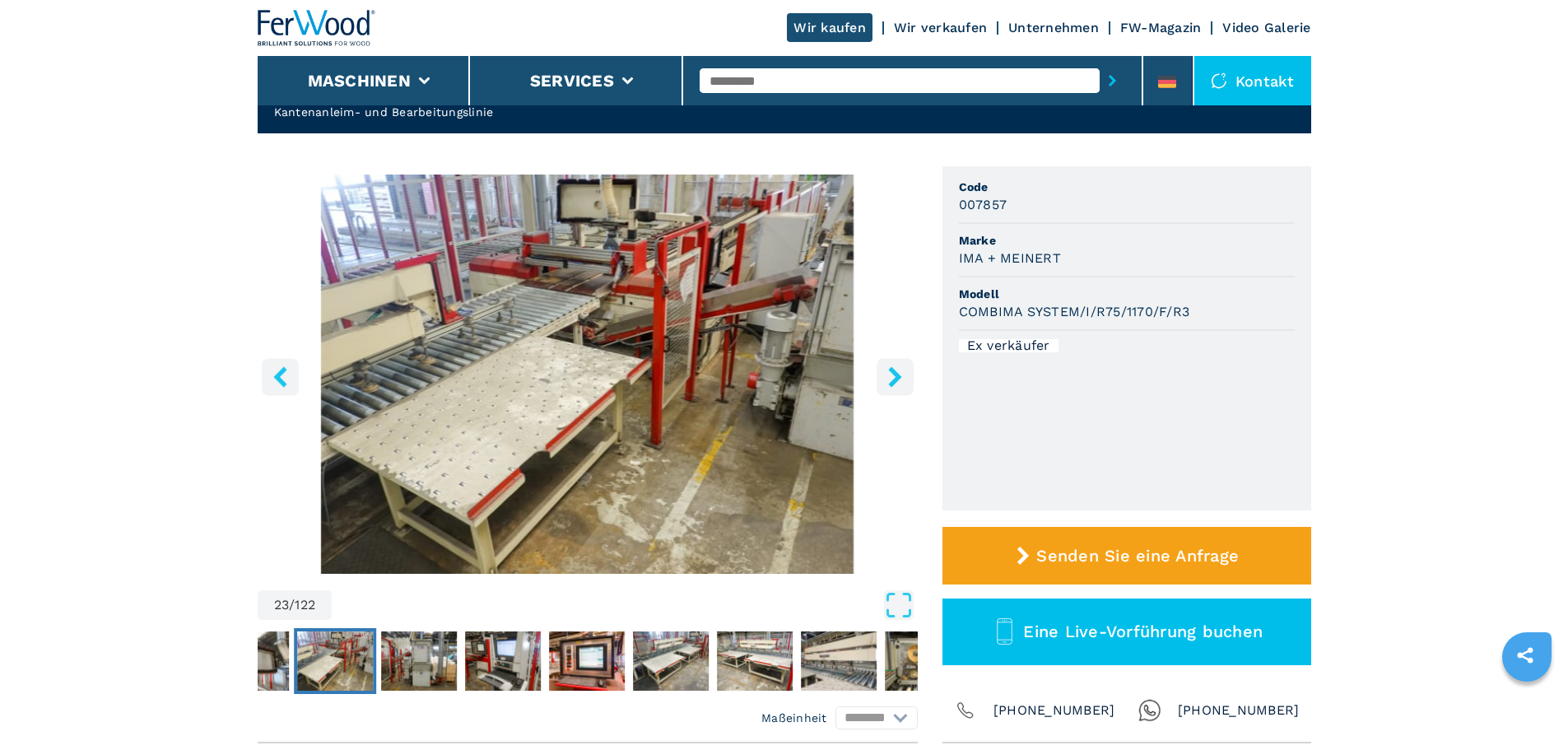
click at [896, 378] on icon "right-button" at bounding box center [895, 376] width 13 height 21
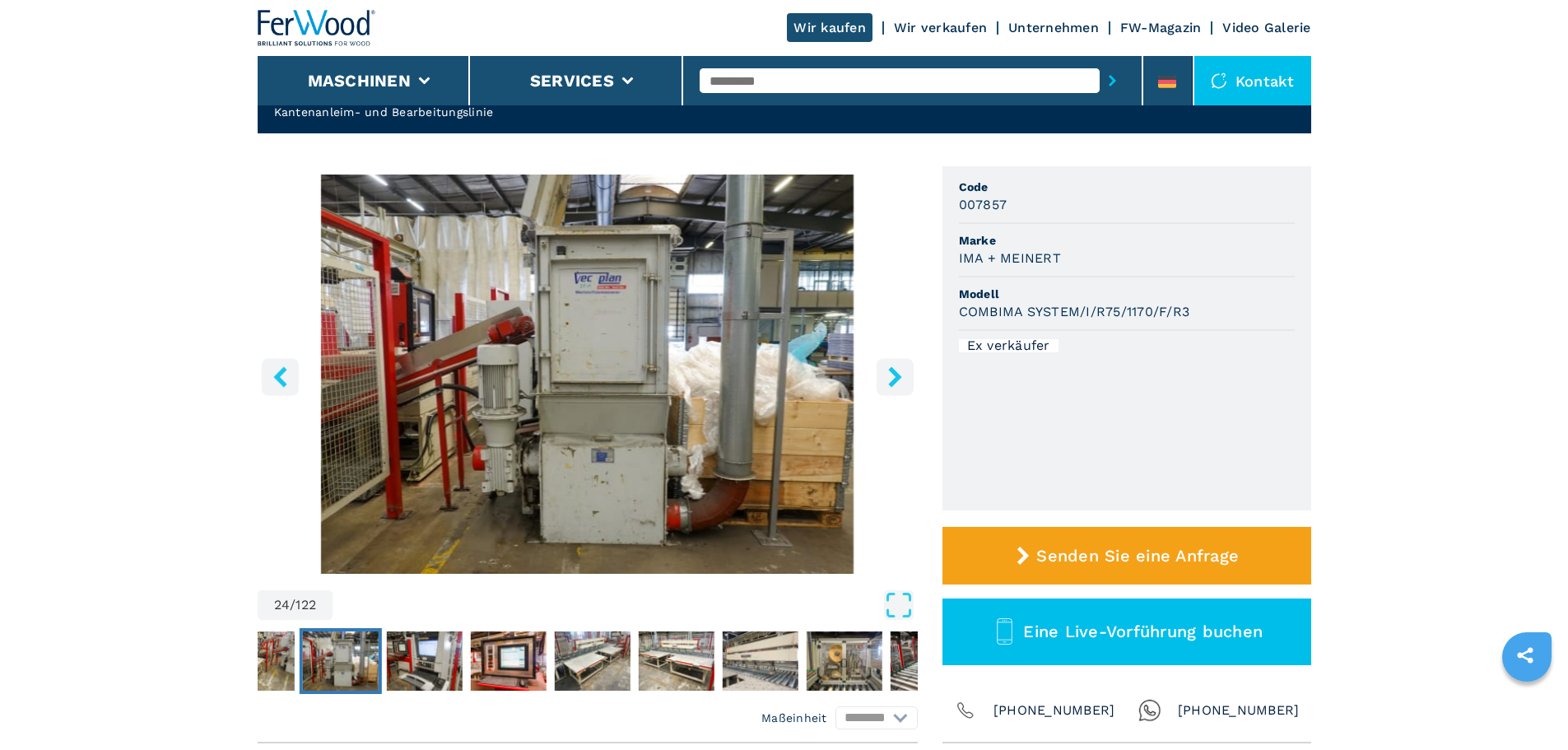
click at [896, 378] on icon "right-button" at bounding box center [895, 376] width 13 height 21
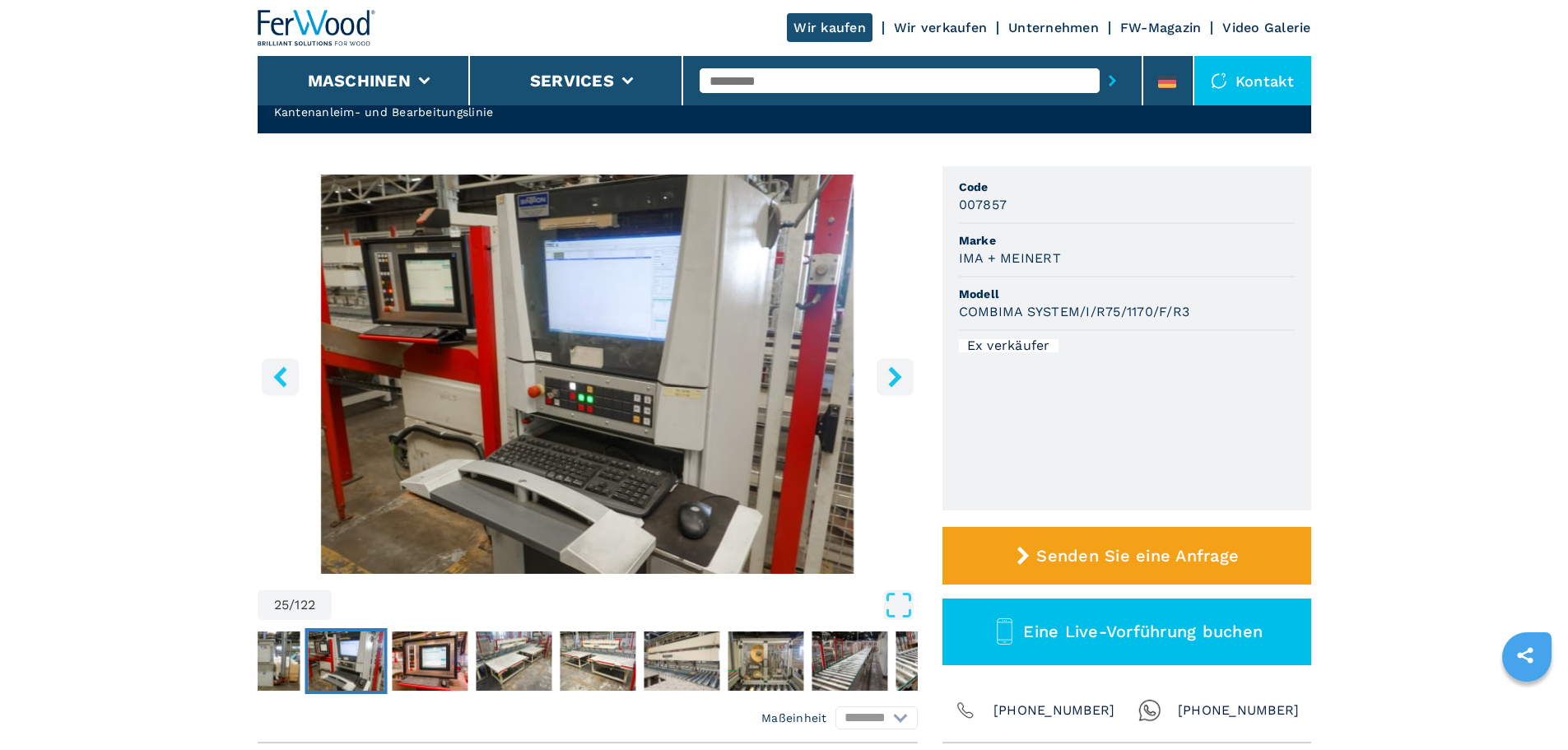
click at [896, 378] on icon "right-button" at bounding box center [895, 376] width 13 height 21
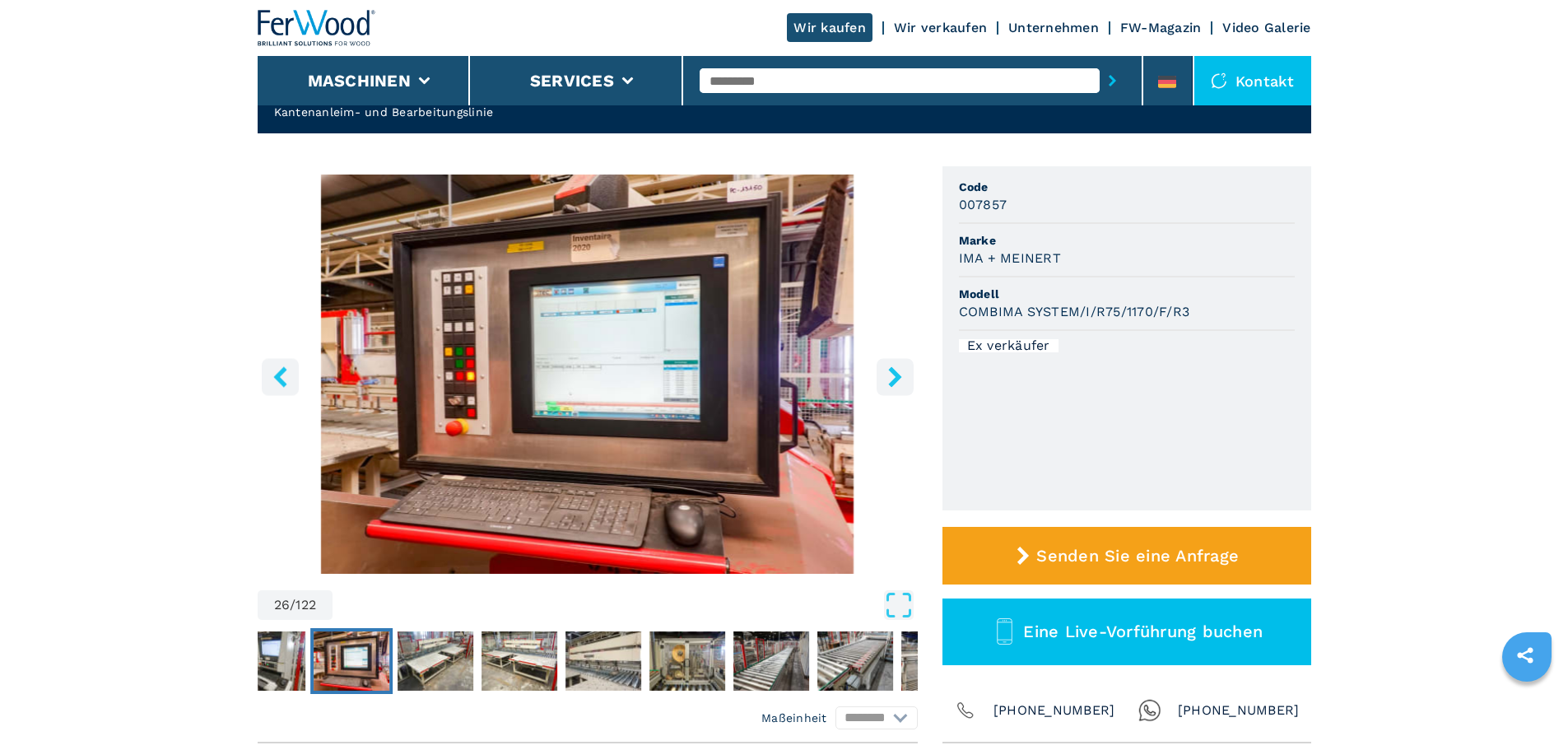
click at [898, 380] on icon "right-button" at bounding box center [895, 376] width 13 height 21
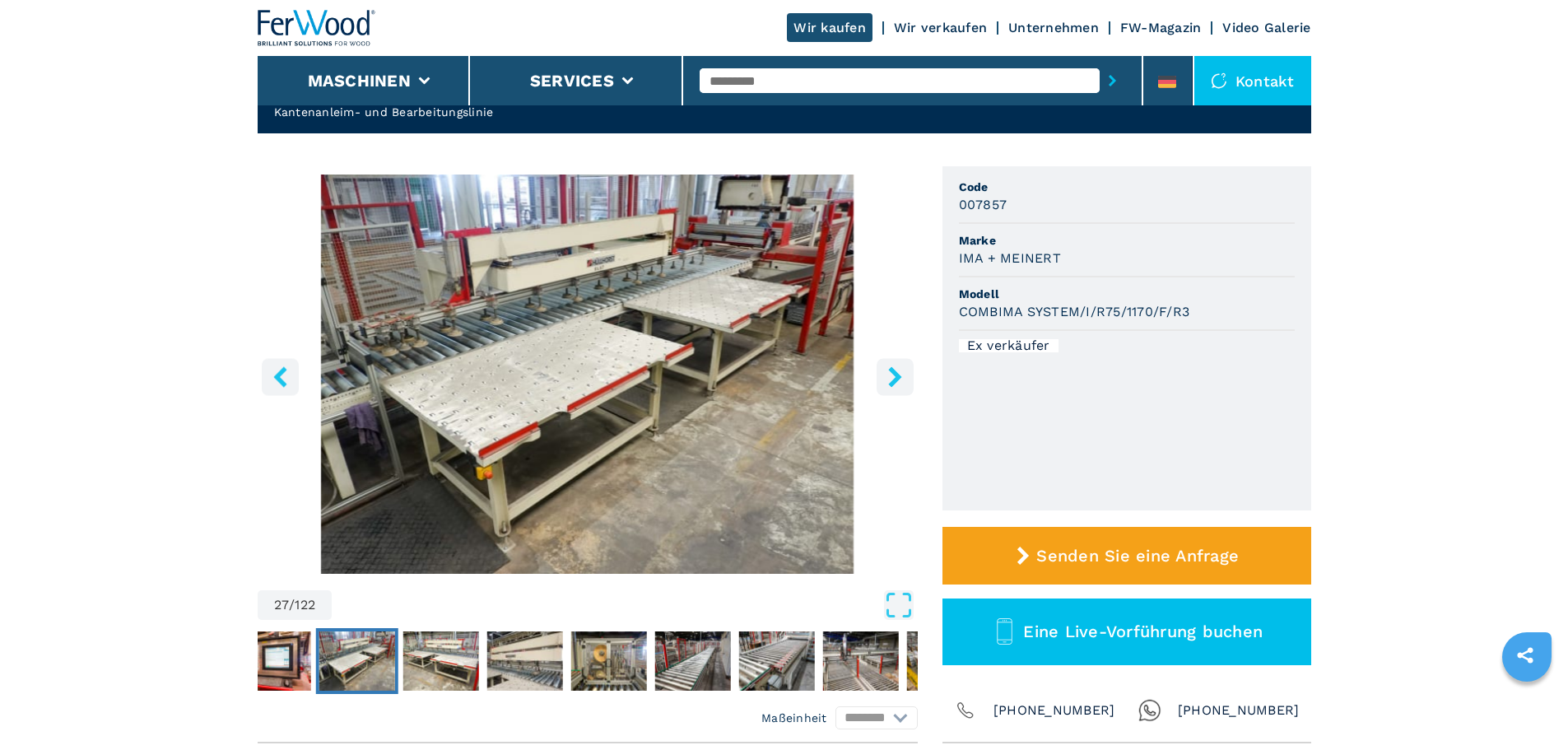
click at [286, 370] on icon "left-button" at bounding box center [280, 376] width 13 height 21
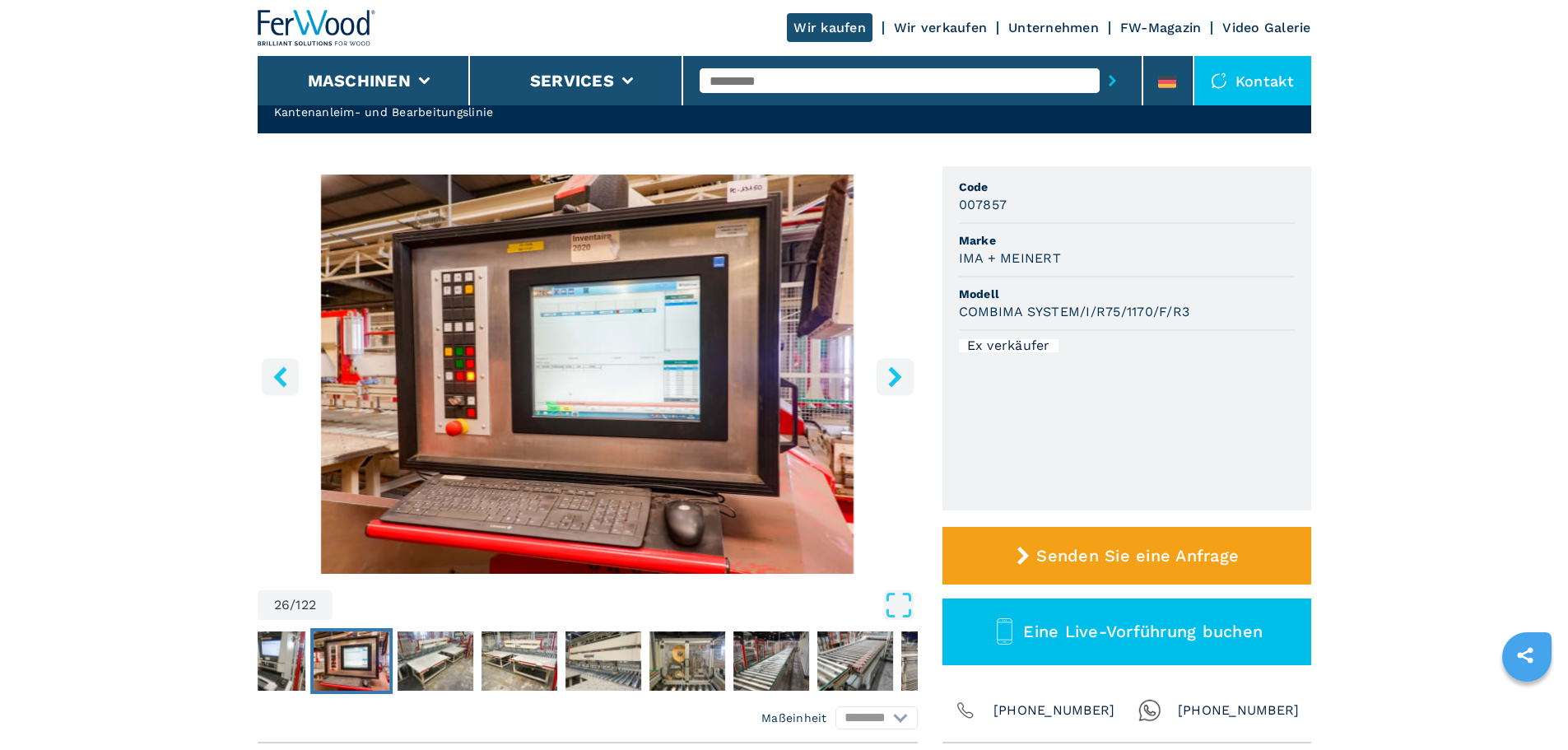
click at [882, 382] on button "right-button" at bounding box center [895, 376] width 37 height 37
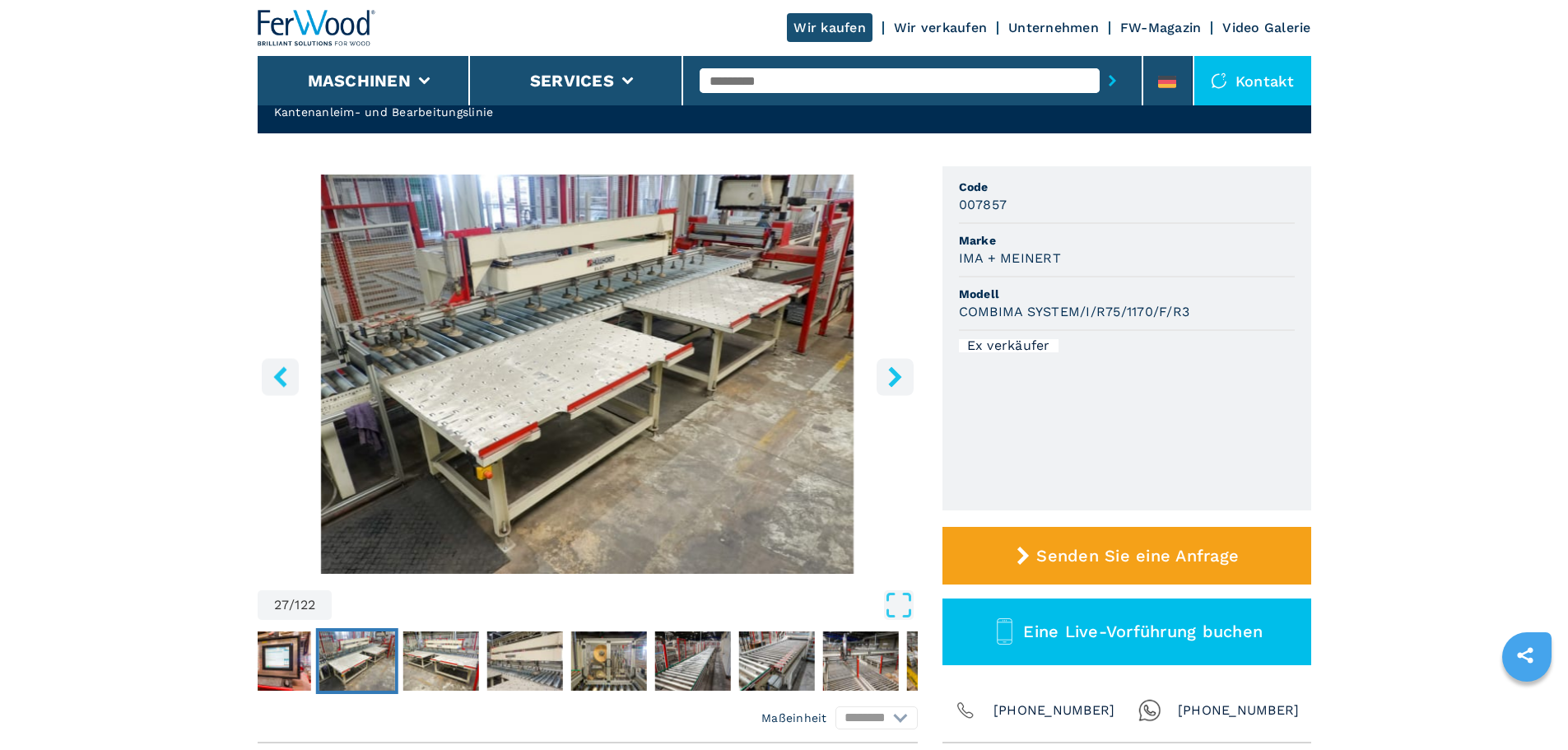
click at [893, 377] on icon "right-button" at bounding box center [895, 376] width 21 height 21
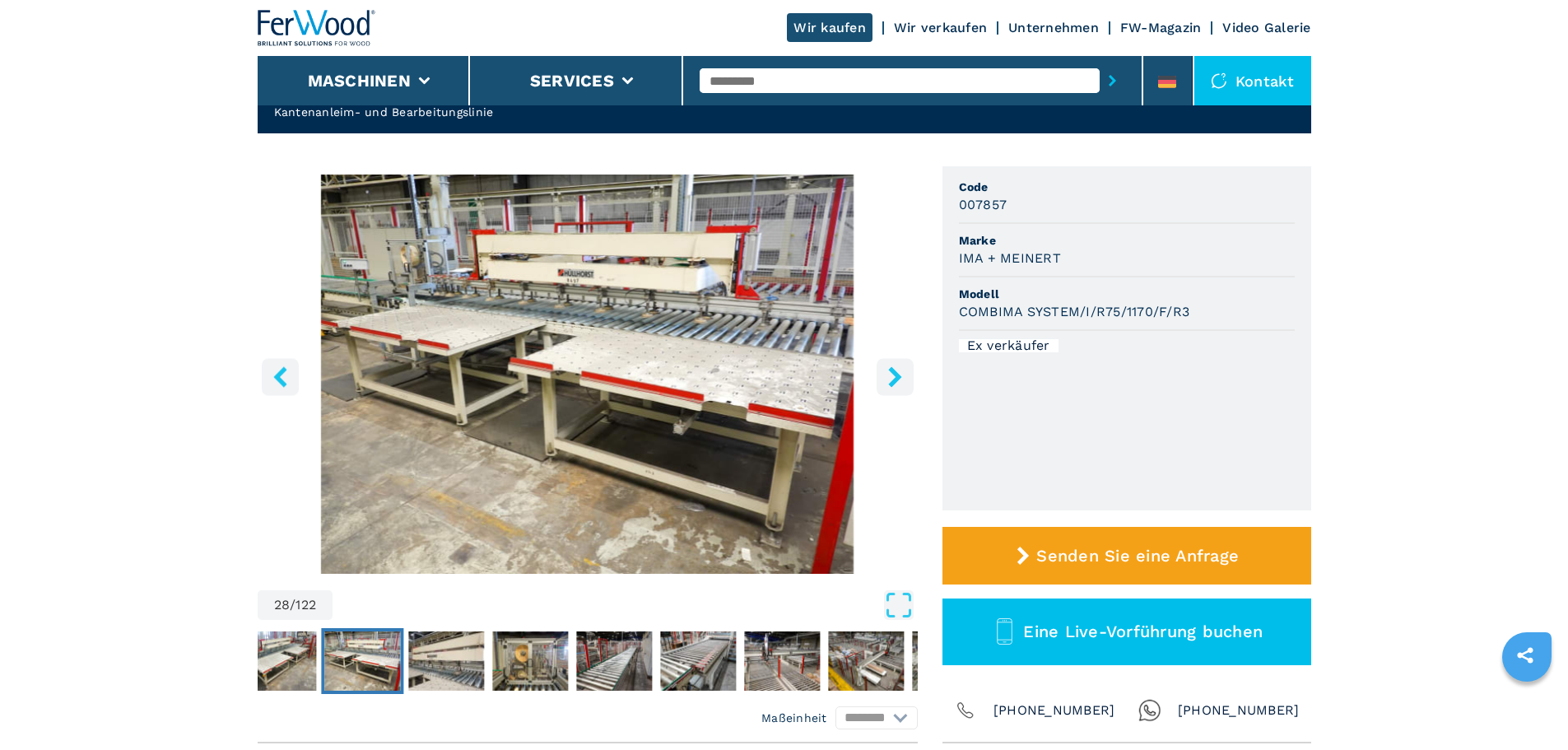
click at [893, 377] on icon "right-button" at bounding box center [895, 376] width 21 height 21
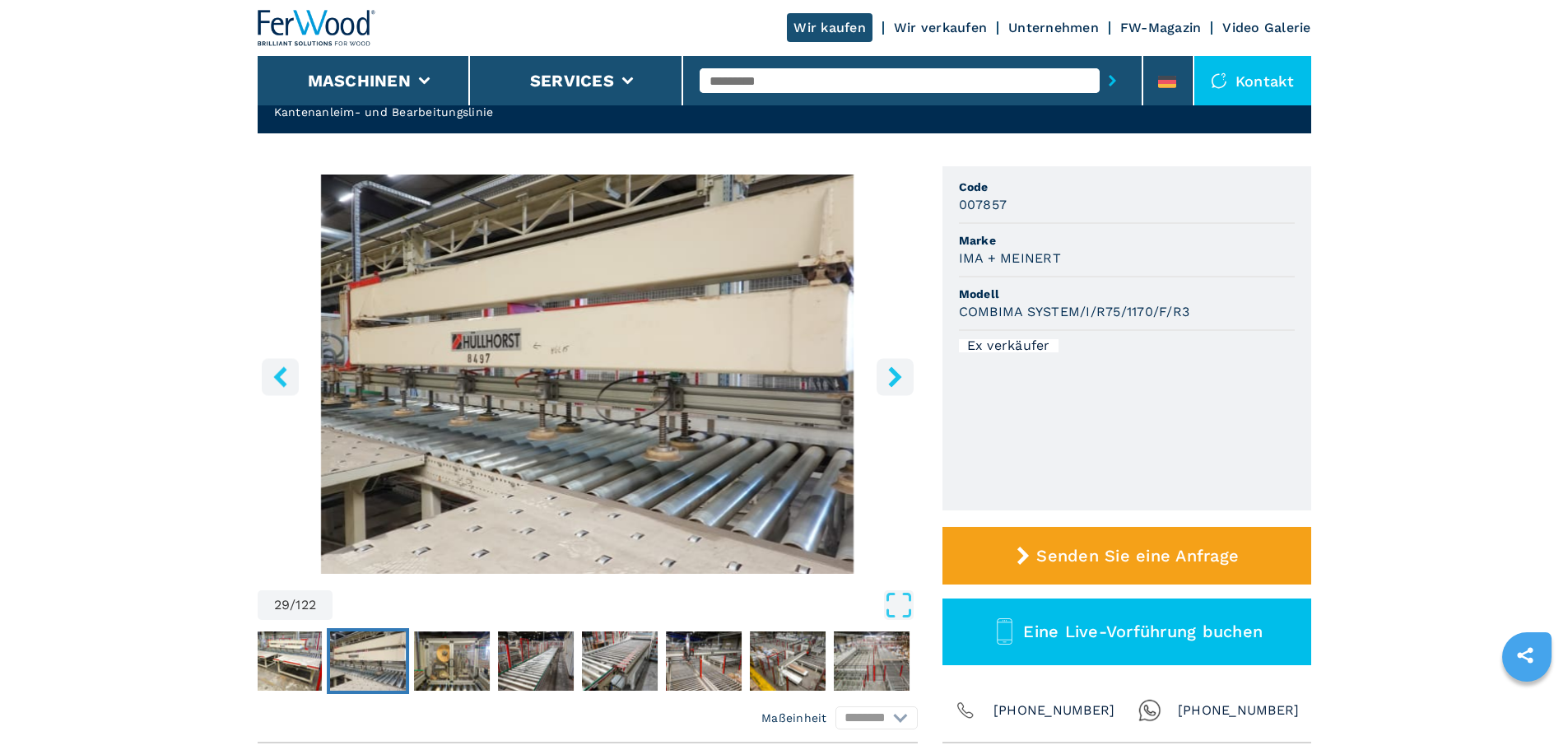
click at [893, 377] on icon "right-button" at bounding box center [895, 376] width 21 height 21
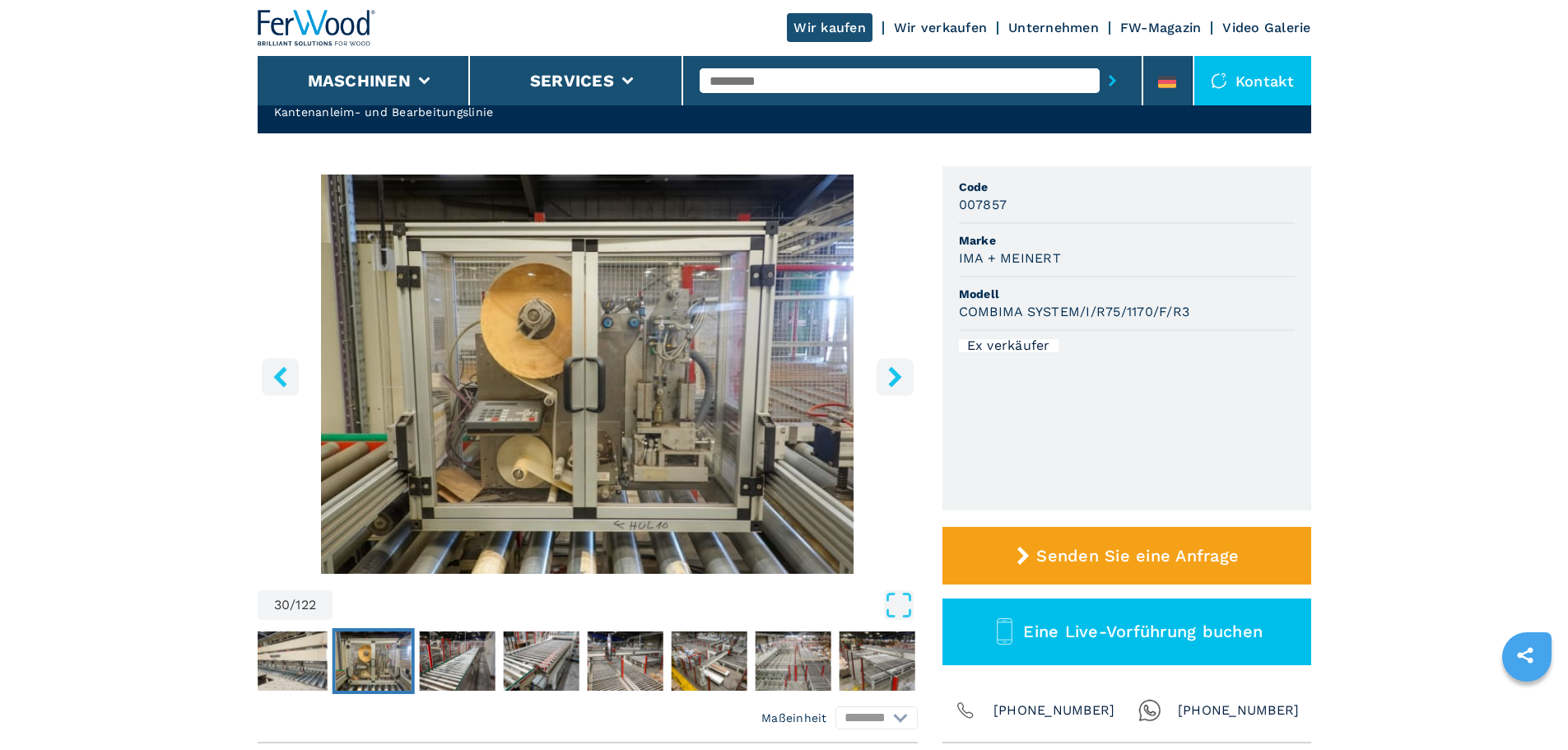
click at [893, 377] on icon "right-button" at bounding box center [895, 376] width 21 height 21
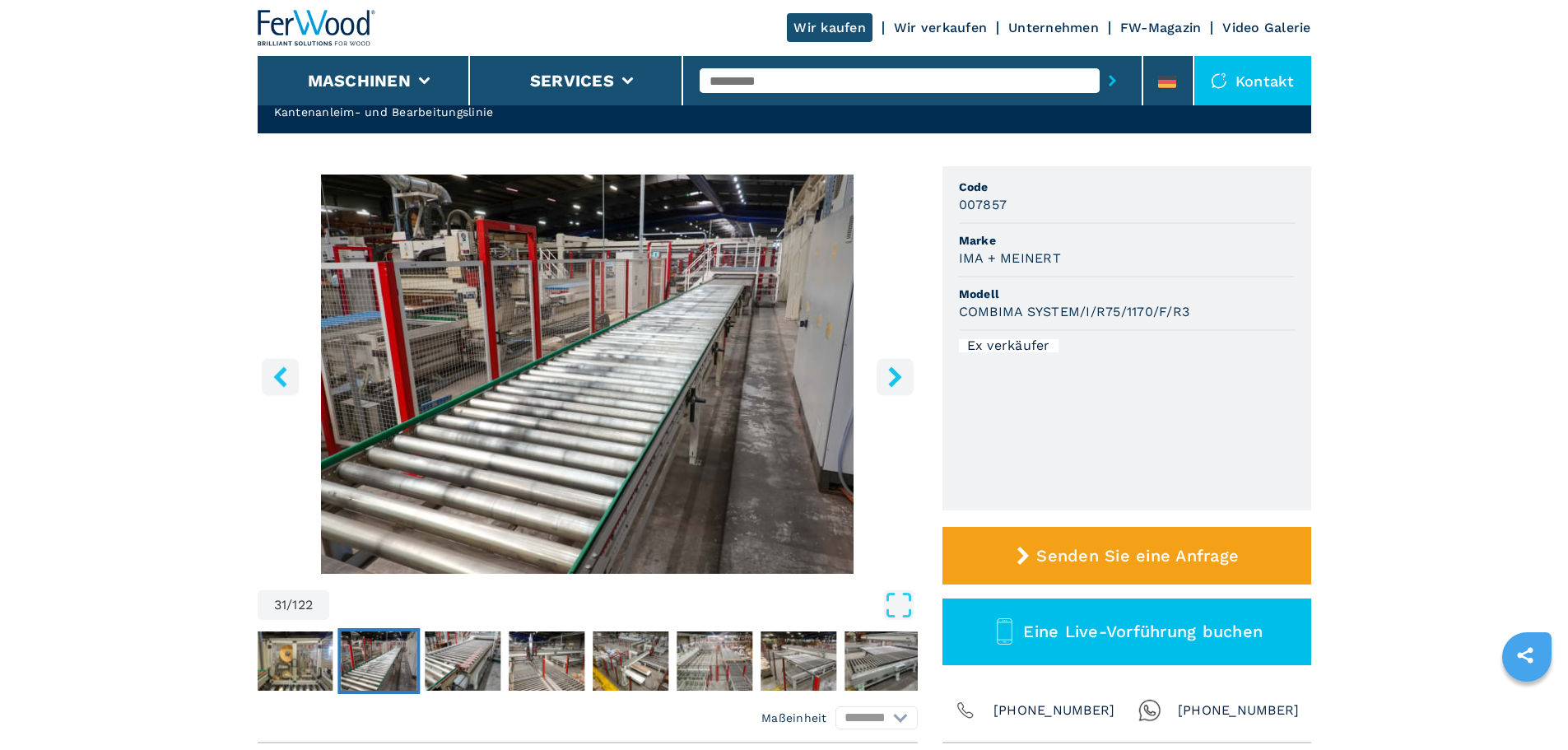
click at [893, 377] on icon "right-button" at bounding box center [895, 376] width 21 height 21
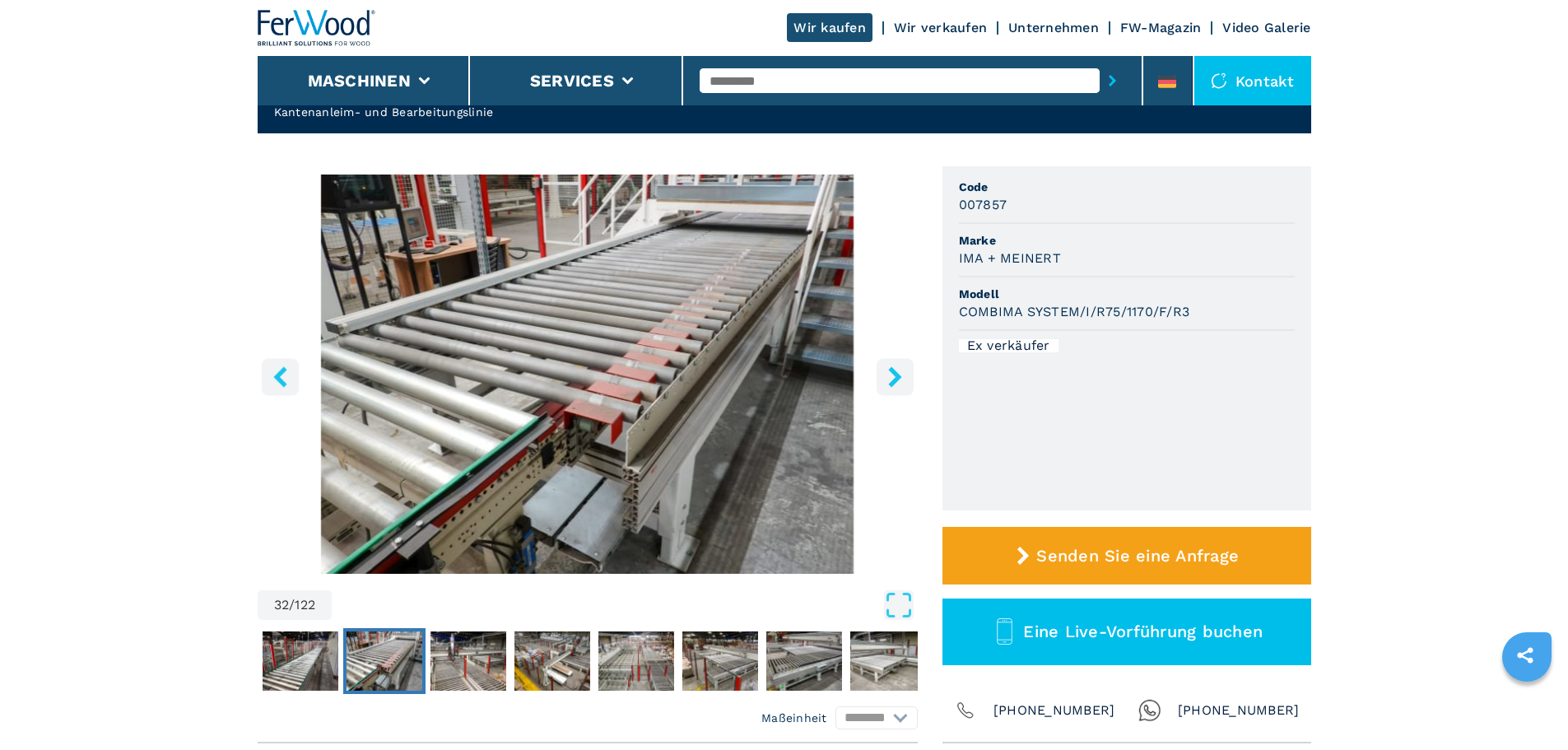
click at [893, 373] on icon "right-button" at bounding box center [895, 376] width 13 height 21
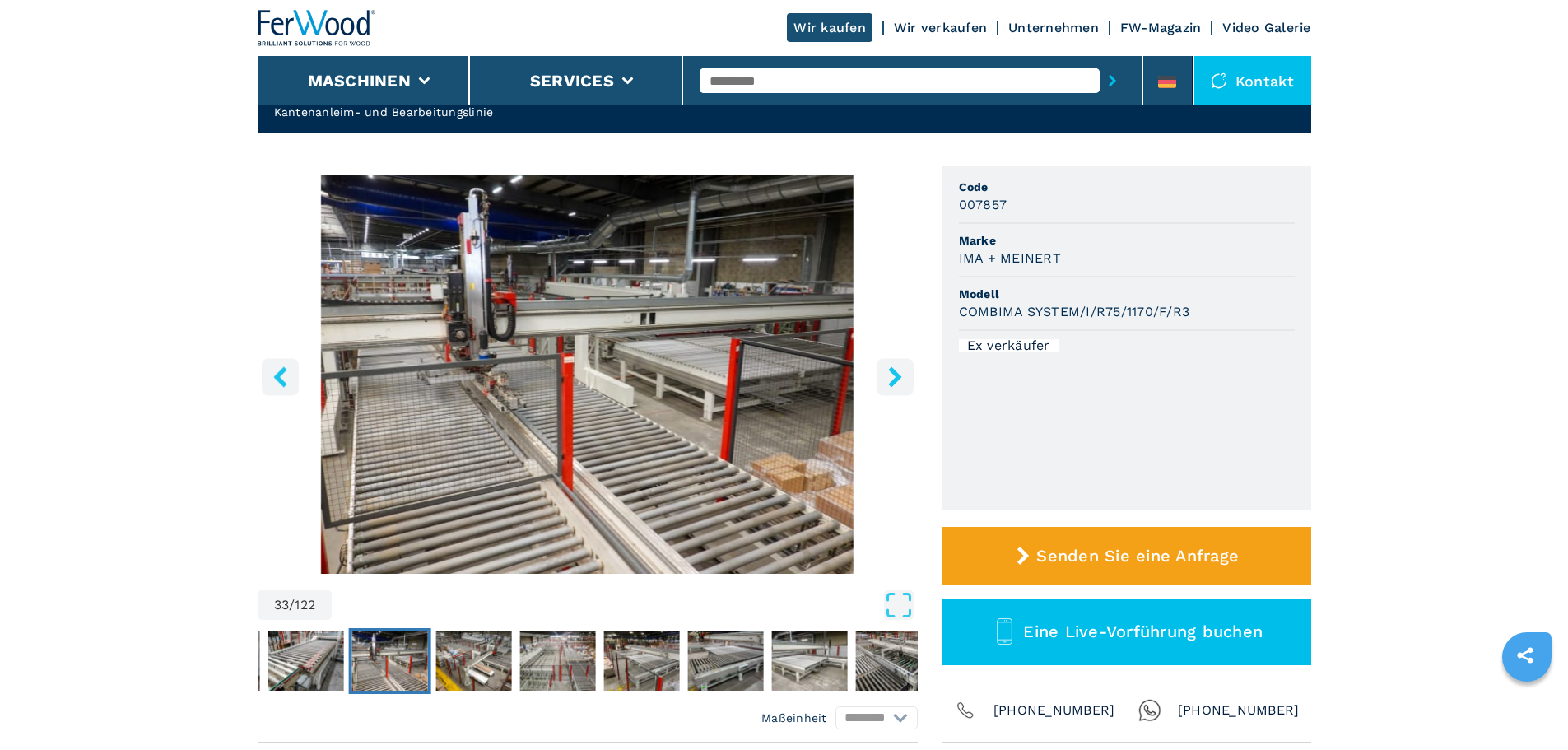
click at [893, 373] on icon "right-button" at bounding box center [895, 376] width 13 height 21
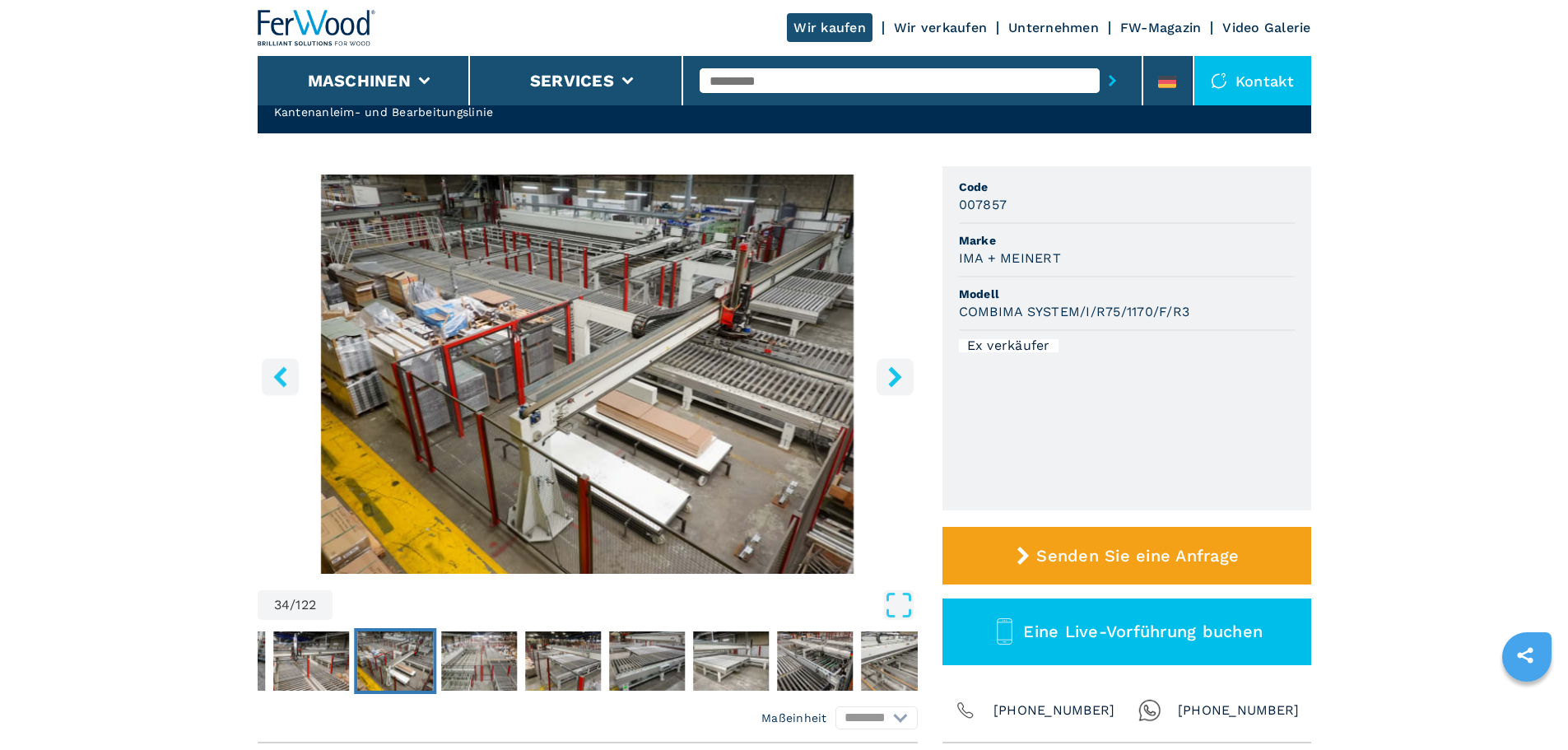
click at [895, 376] on icon "right-button" at bounding box center [895, 376] width 13 height 21
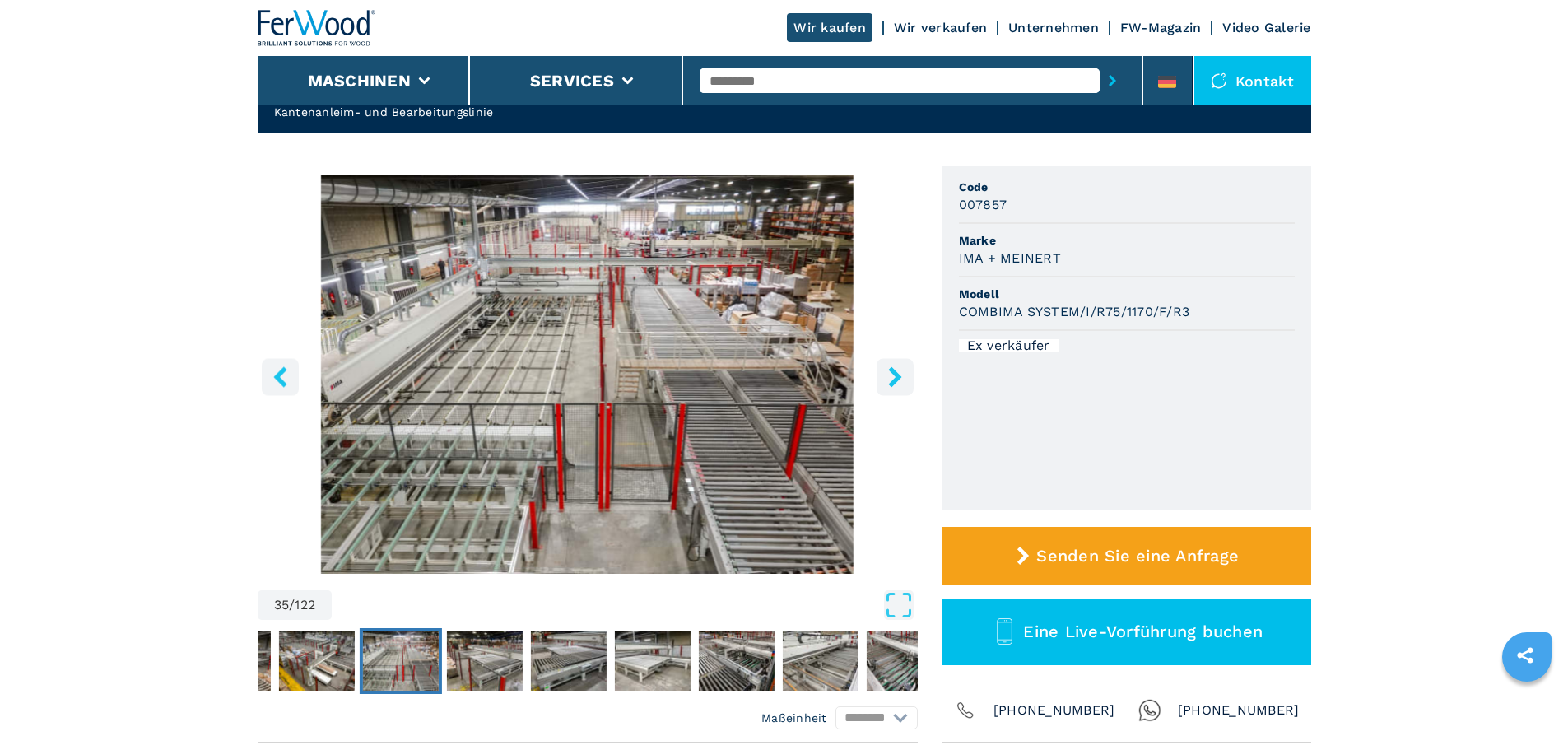
click at [895, 376] on icon "right-button" at bounding box center [895, 376] width 13 height 21
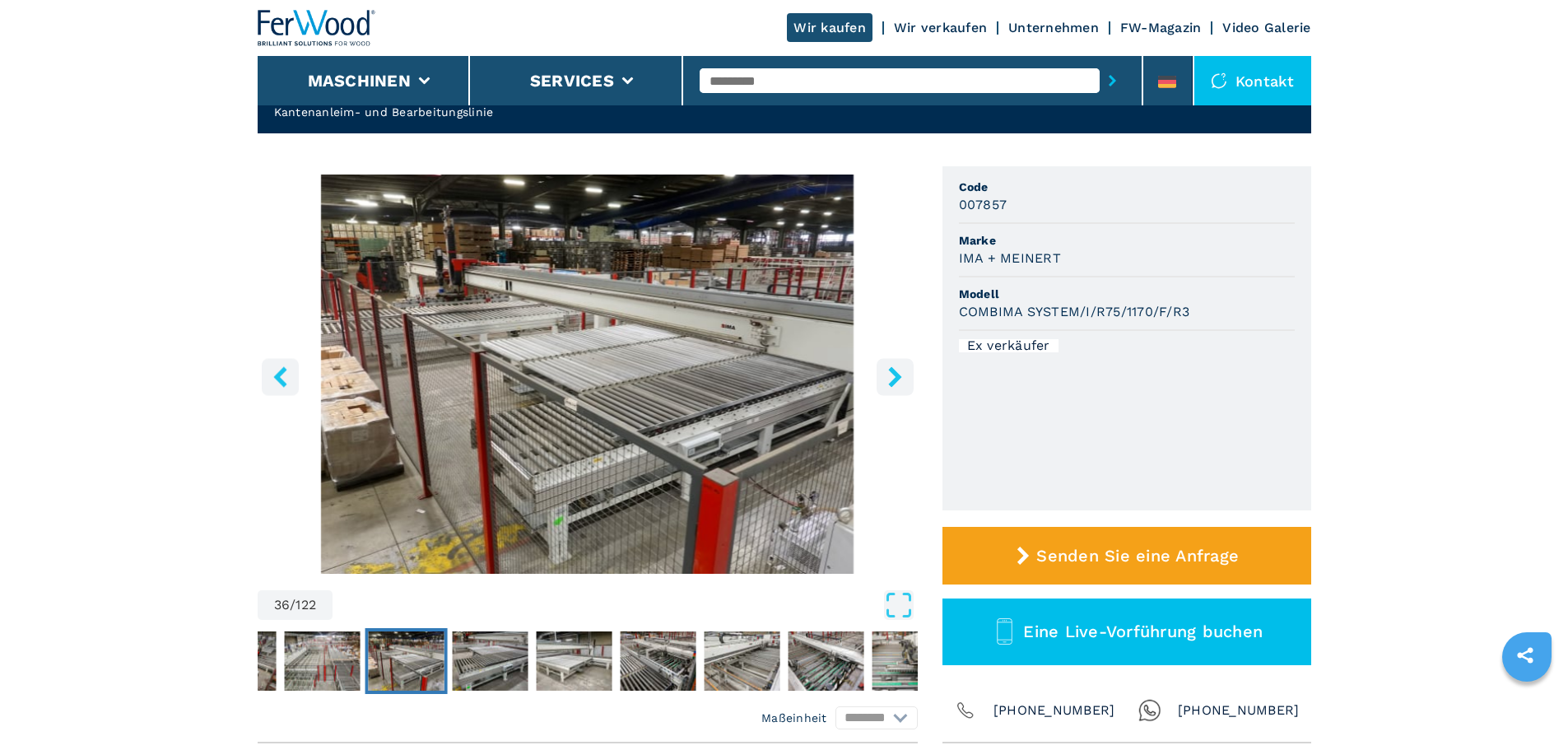
click at [895, 378] on icon "right-button" at bounding box center [895, 376] width 13 height 21
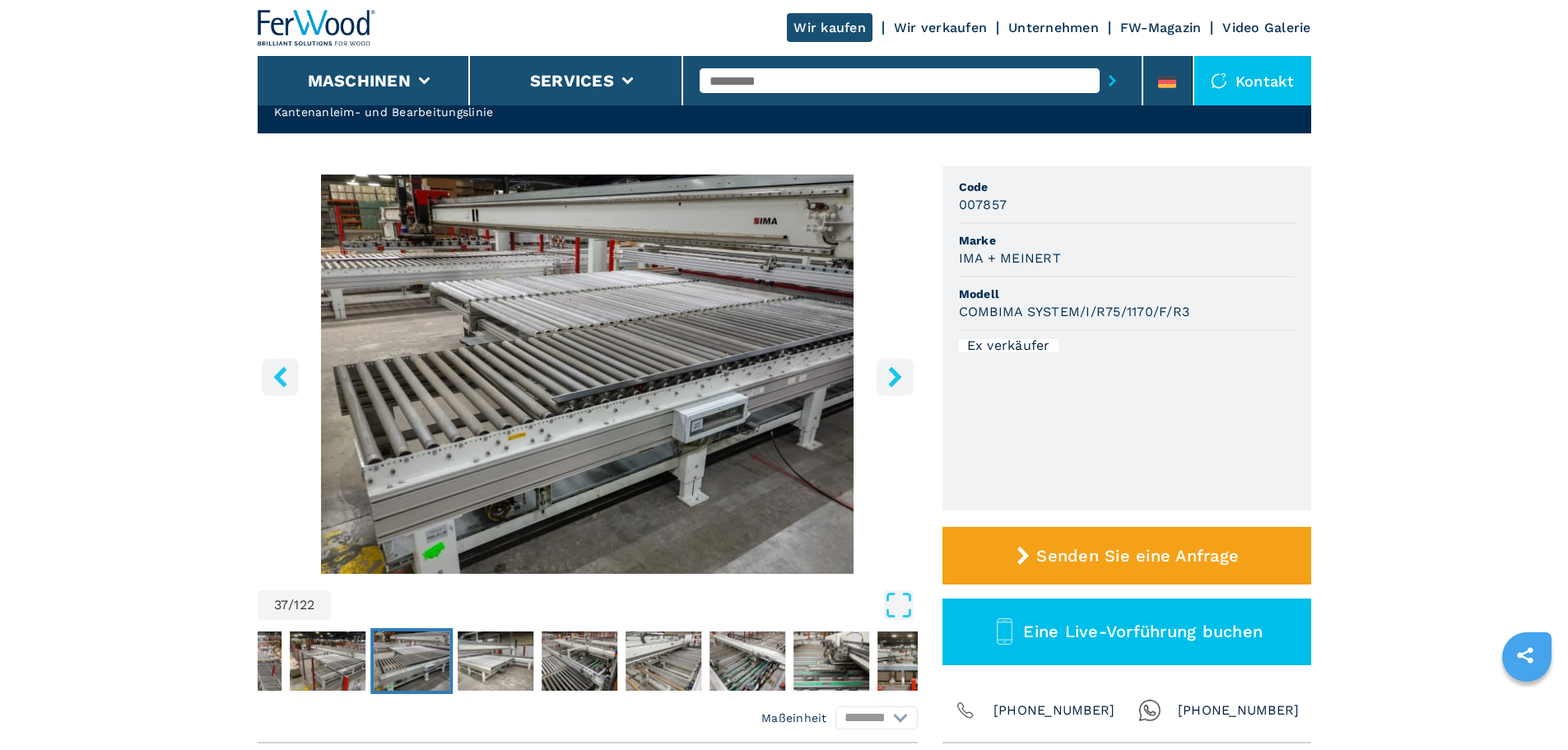
click at [895, 378] on icon "right-button" at bounding box center [895, 376] width 13 height 21
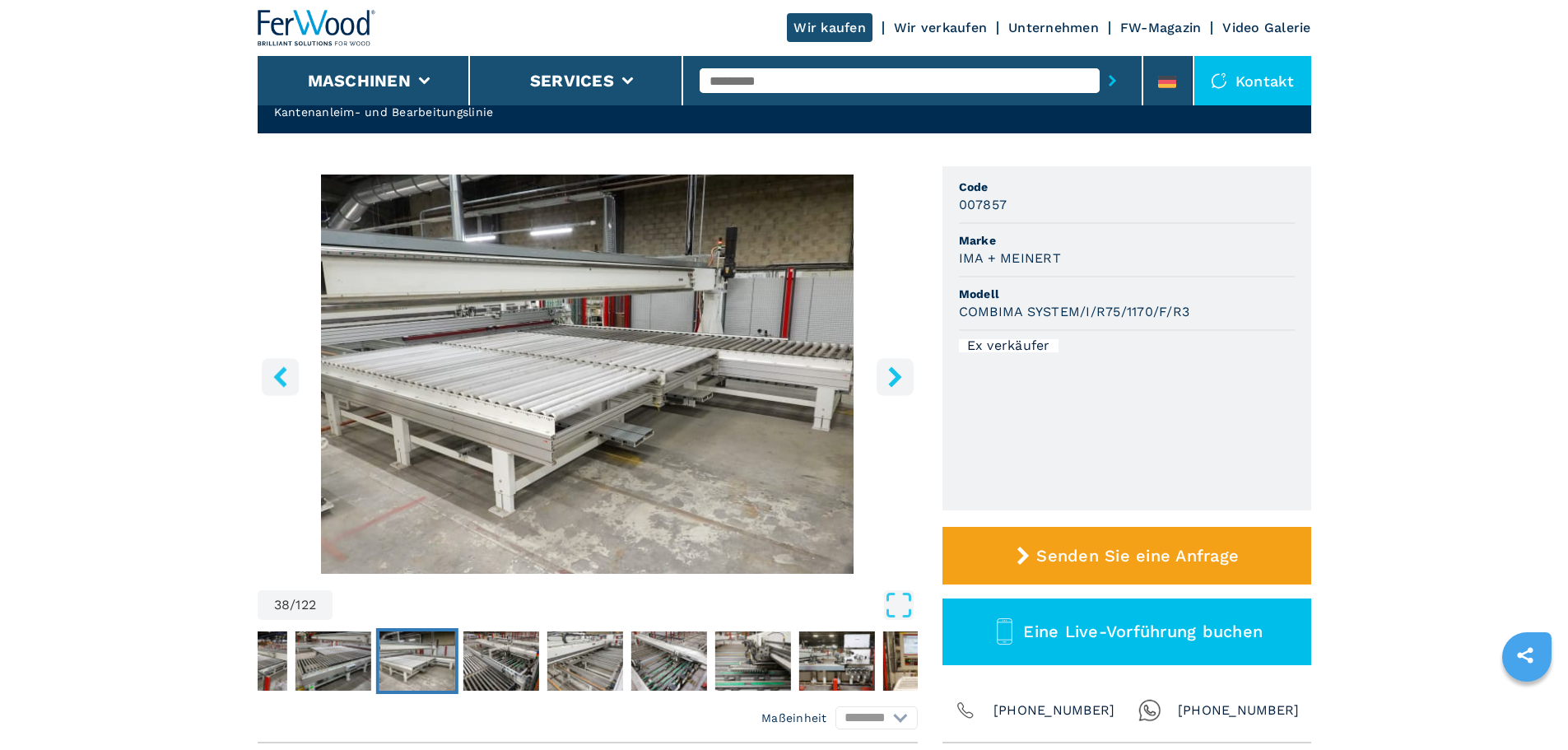
click at [895, 378] on icon "right-button" at bounding box center [895, 376] width 13 height 21
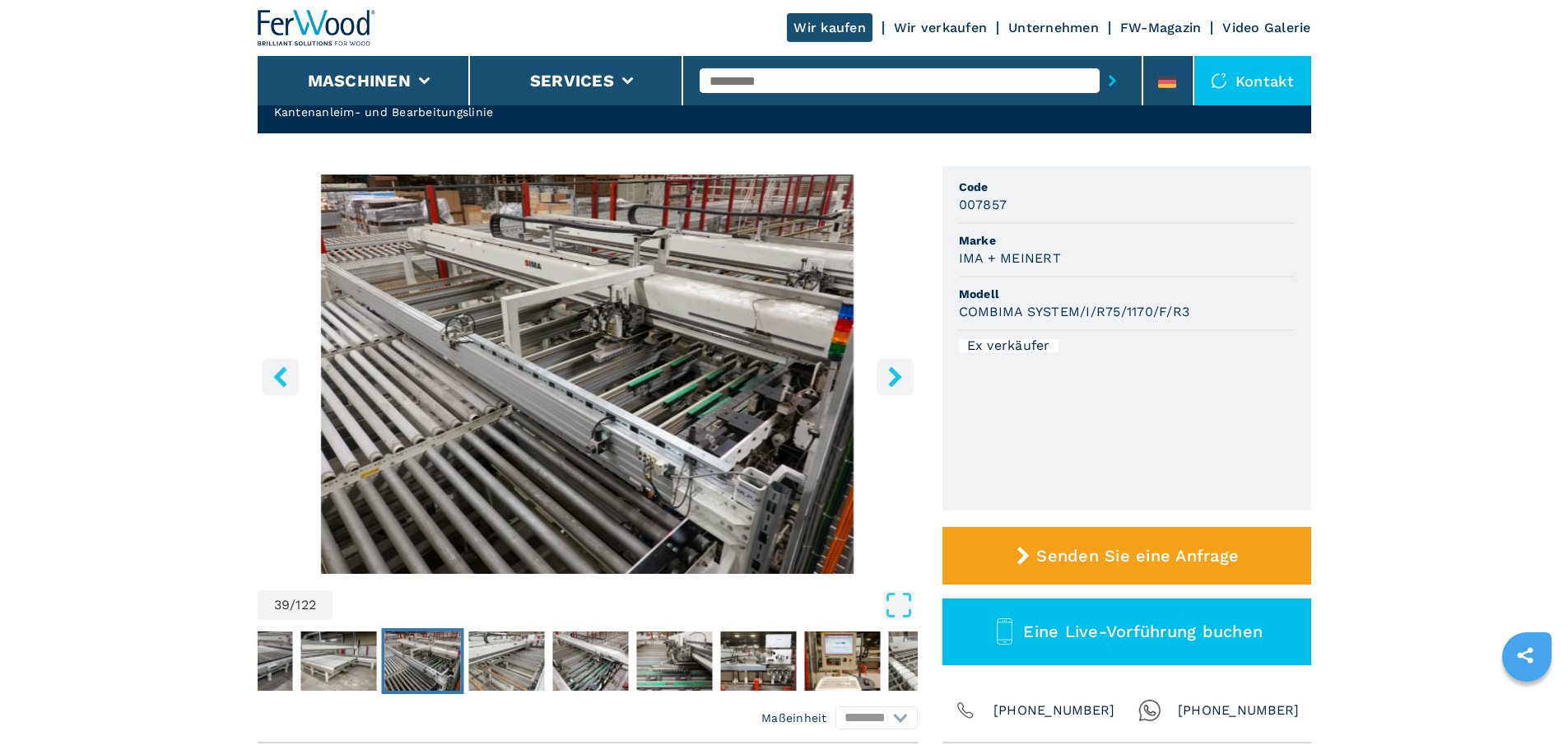
click at [895, 378] on icon "right-button" at bounding box center [895, 376] width 13 height 21
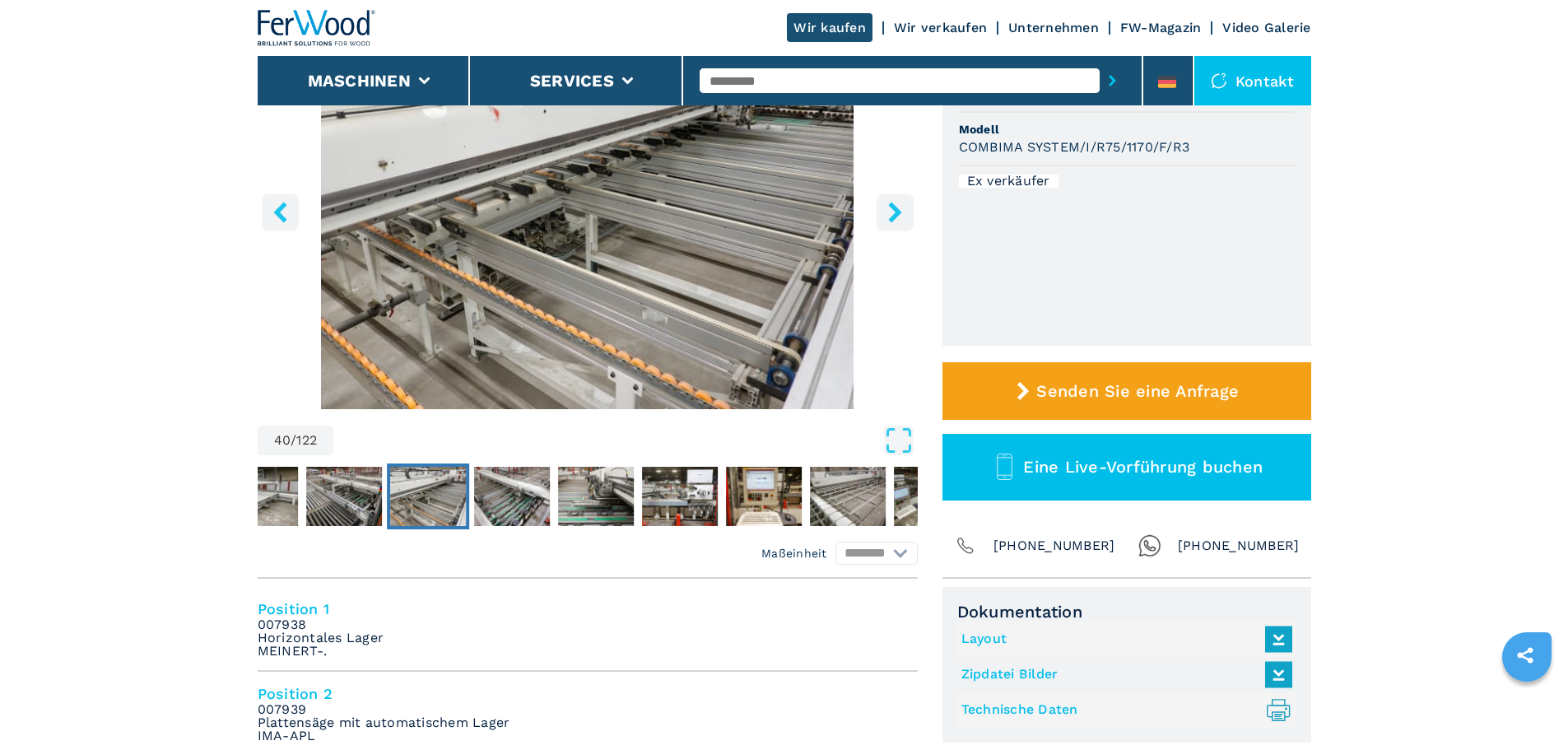
scroll to position [329, 0]
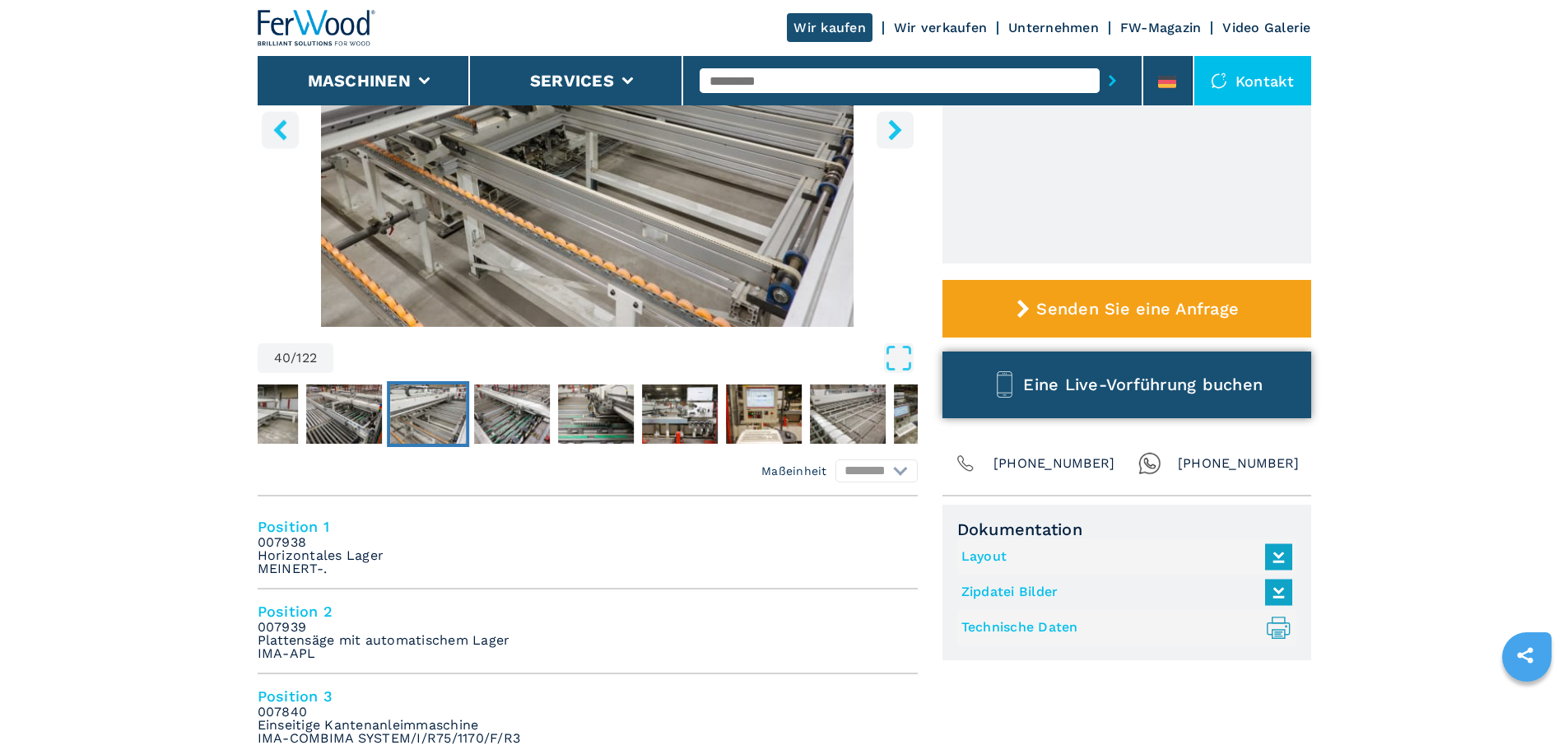
click at [1129, 389] on span "Eine Live-Vorführung buchen" at bounding box center [1142, 385] width 239 height 20
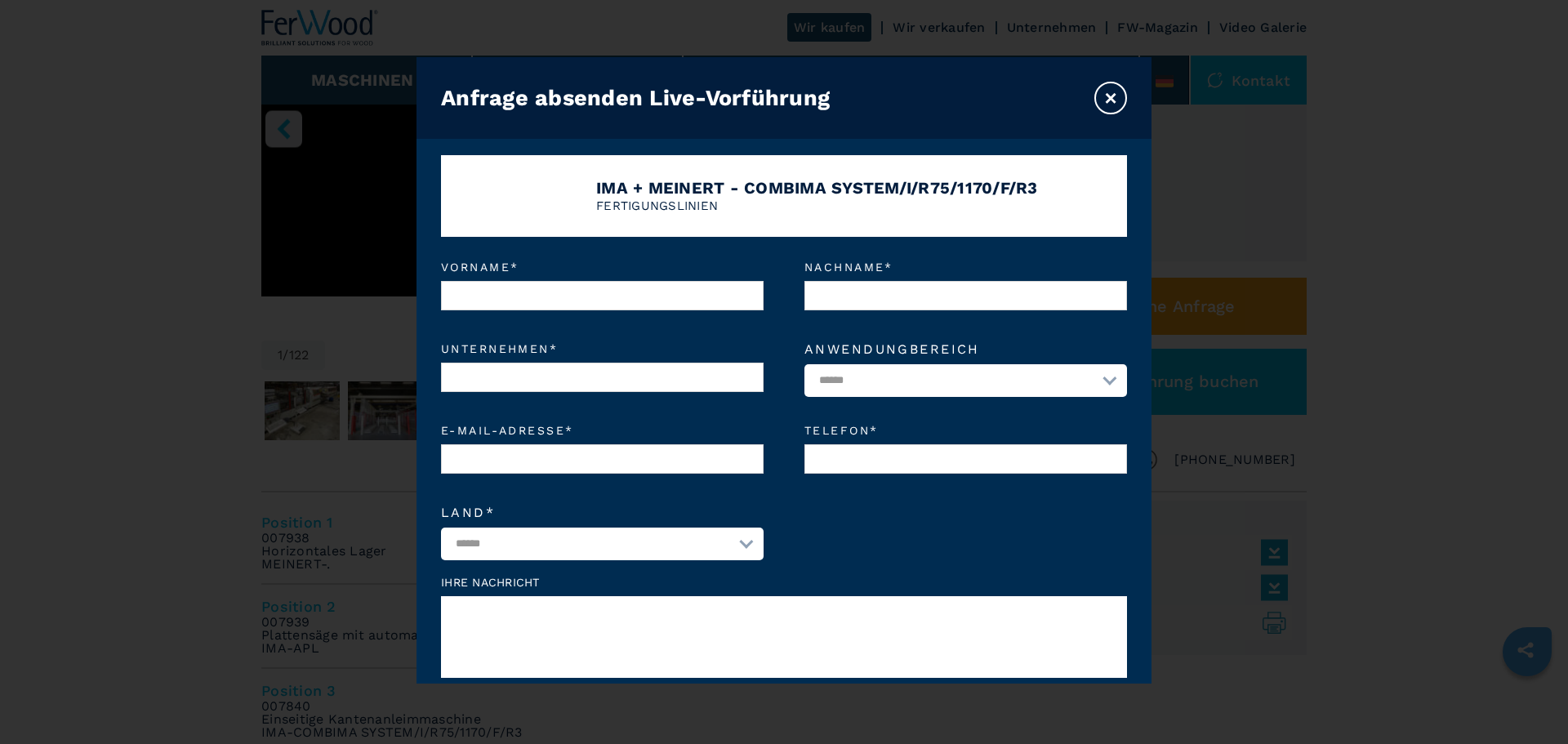
click at [1103, 100] on button "×" at bounding box center [1111, 97] width 32 height 32
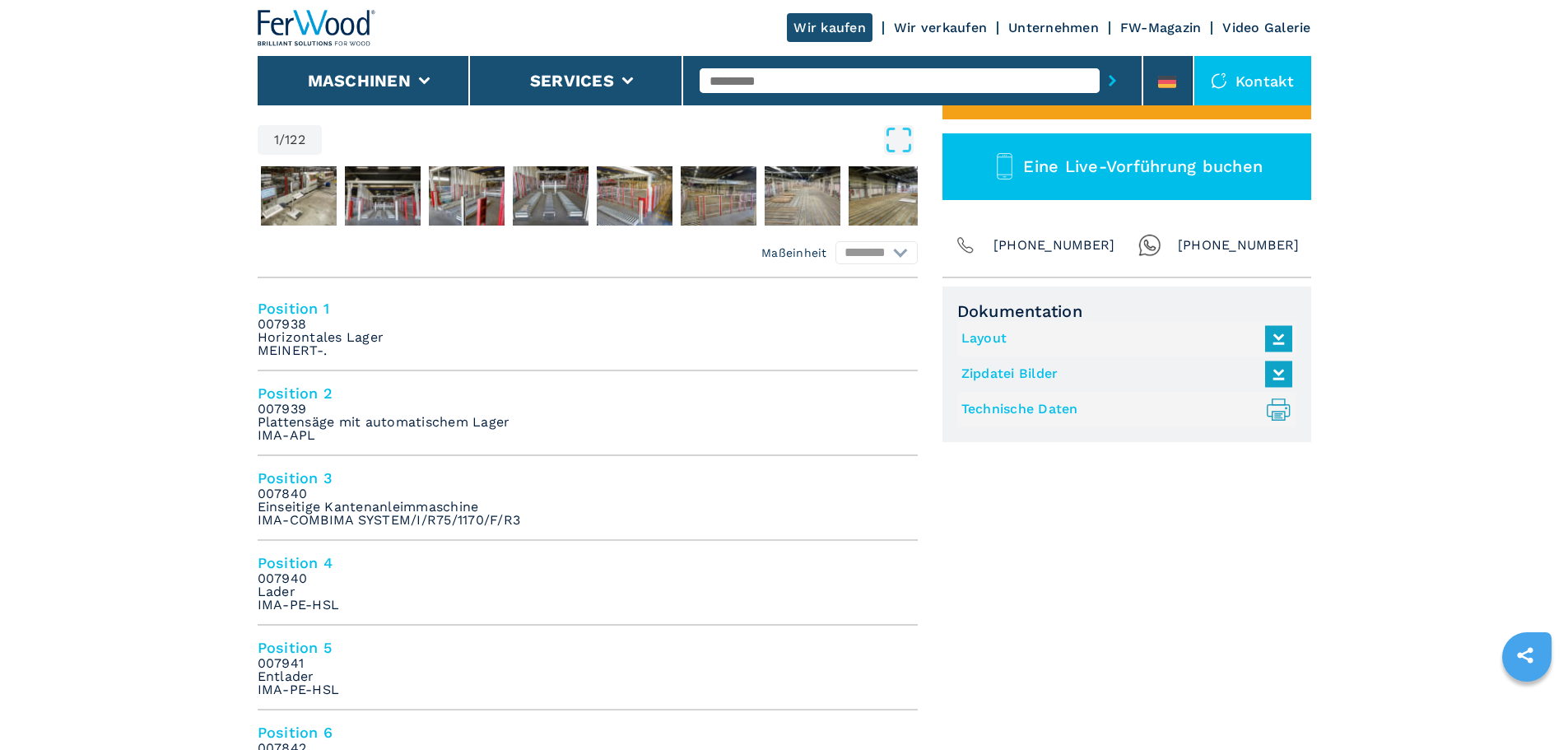
scroll to position [576, 0]
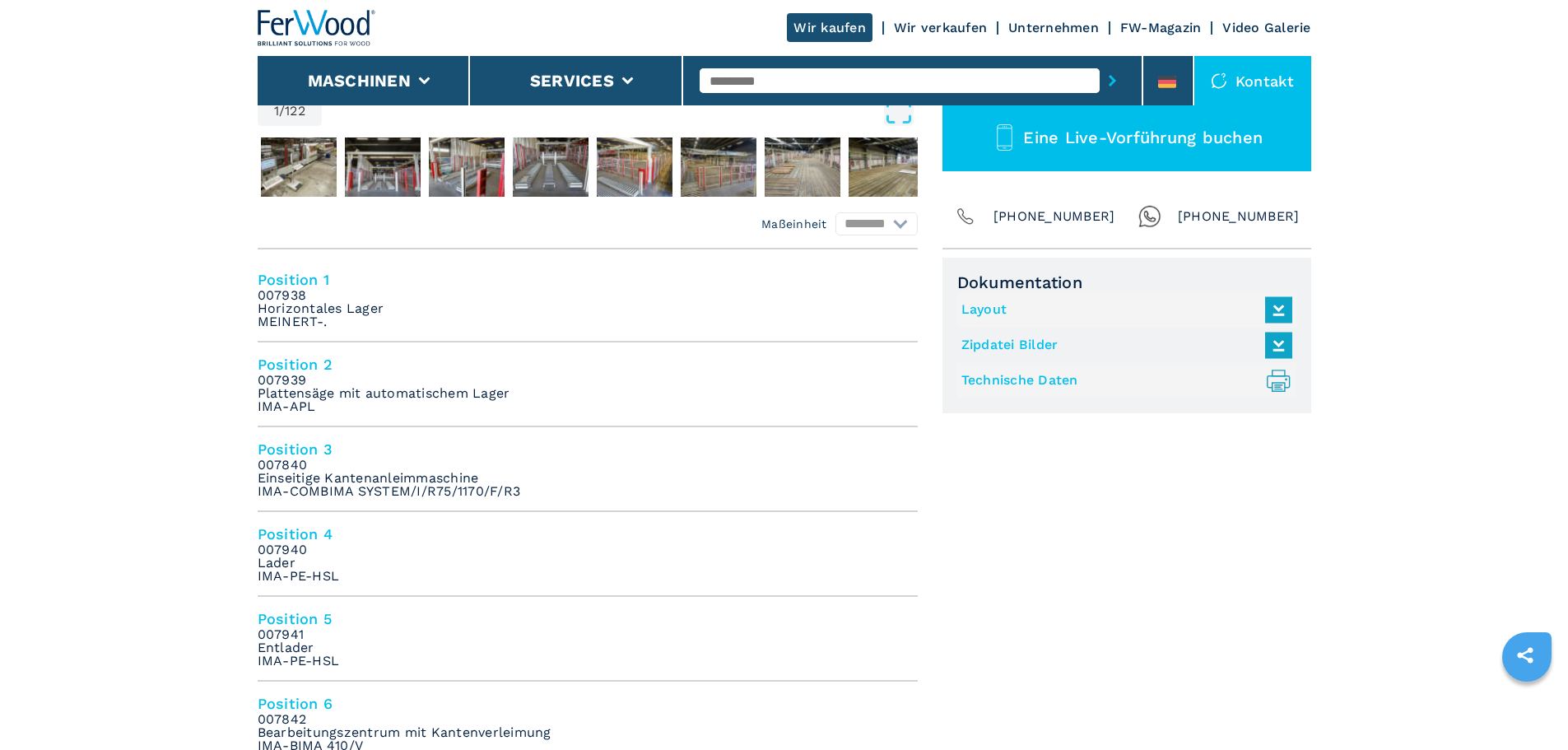
click at [1009, 385] on link "Technische Daten .prefix__st0{stroke-linecap:round;stroke-linejoin:round}.prefi…" at bounding box center [1122, 380] width 322 height 27
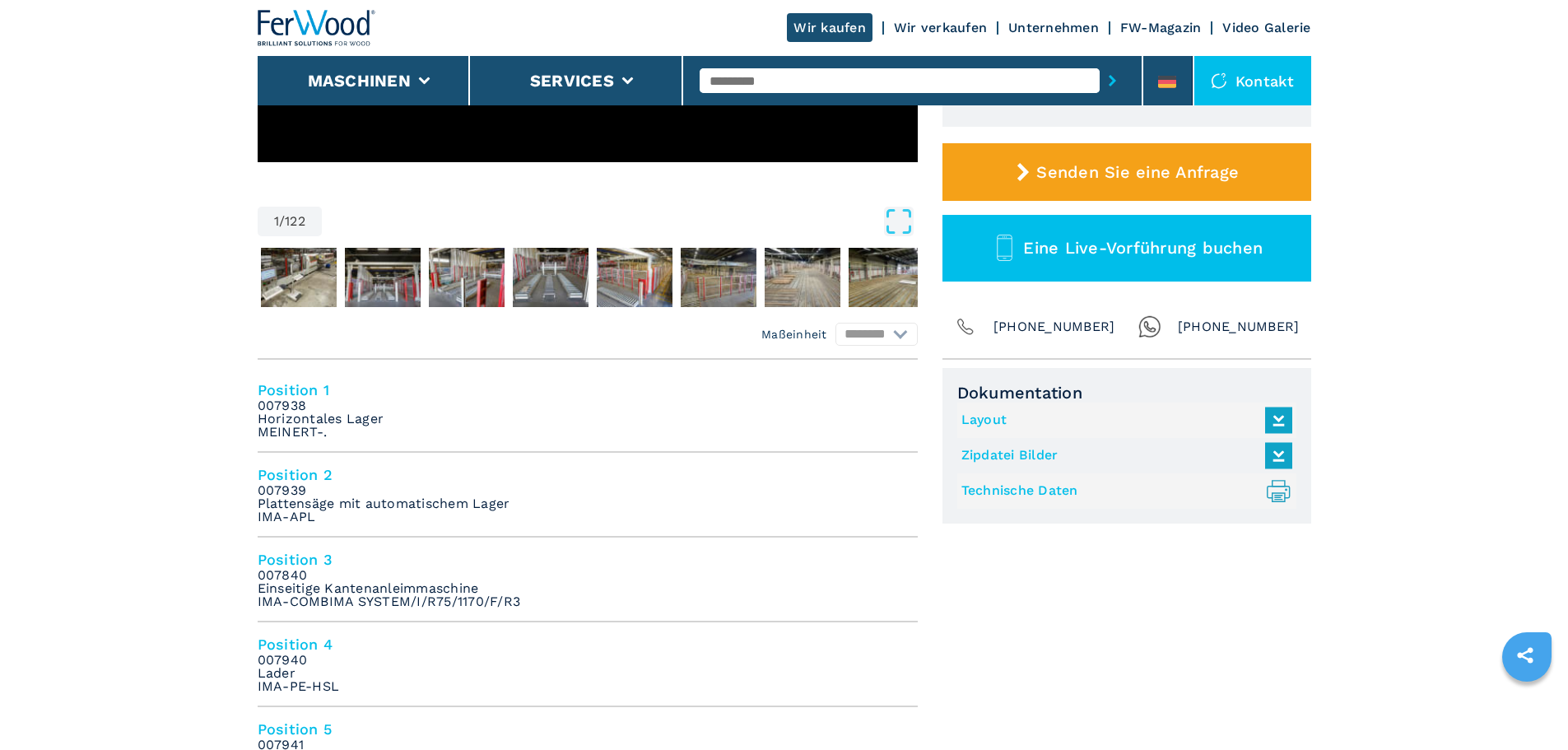
scroll to position [0, 0]
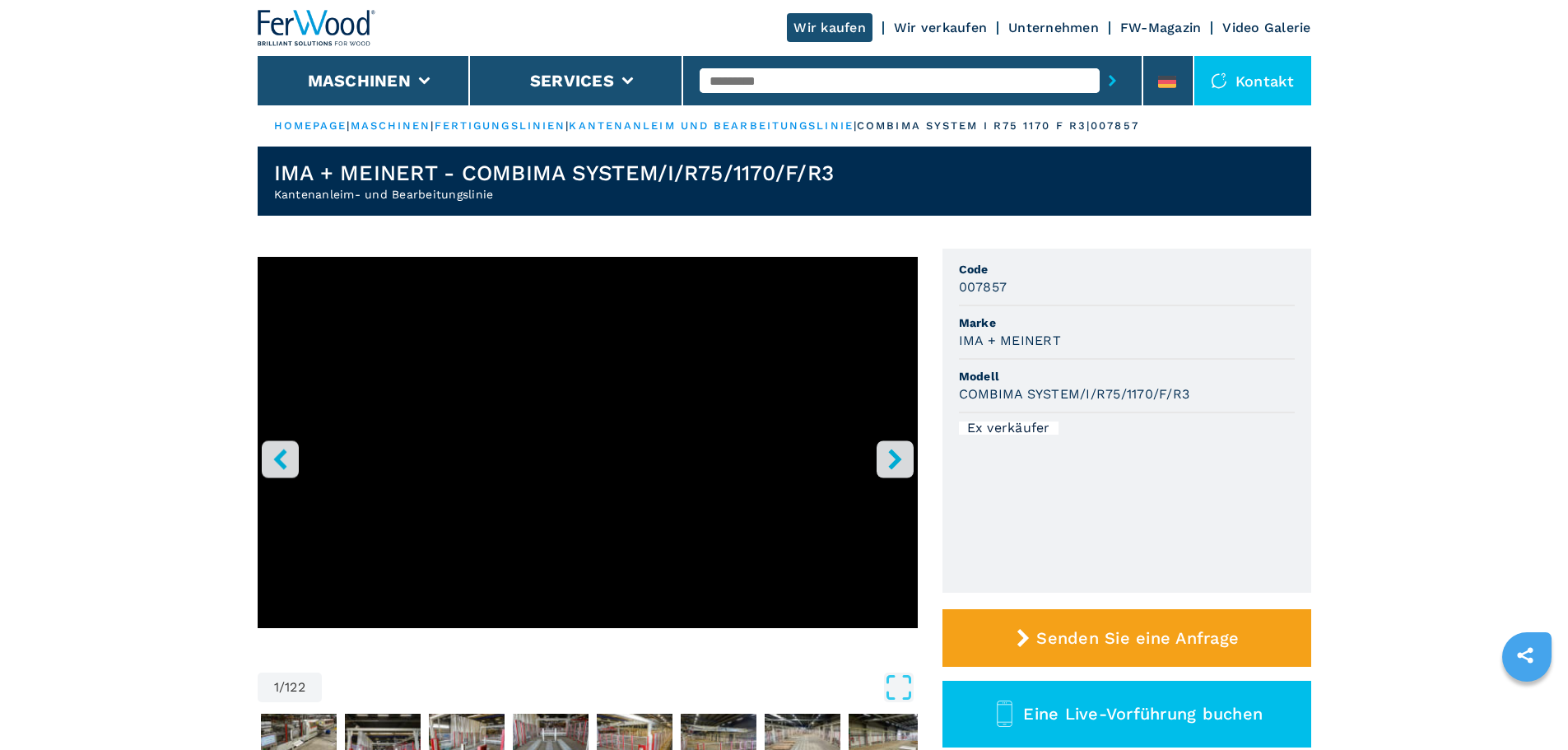
click at [886, 463] on icon "right-button" at bounding box center [895, 459] width 21 height 21
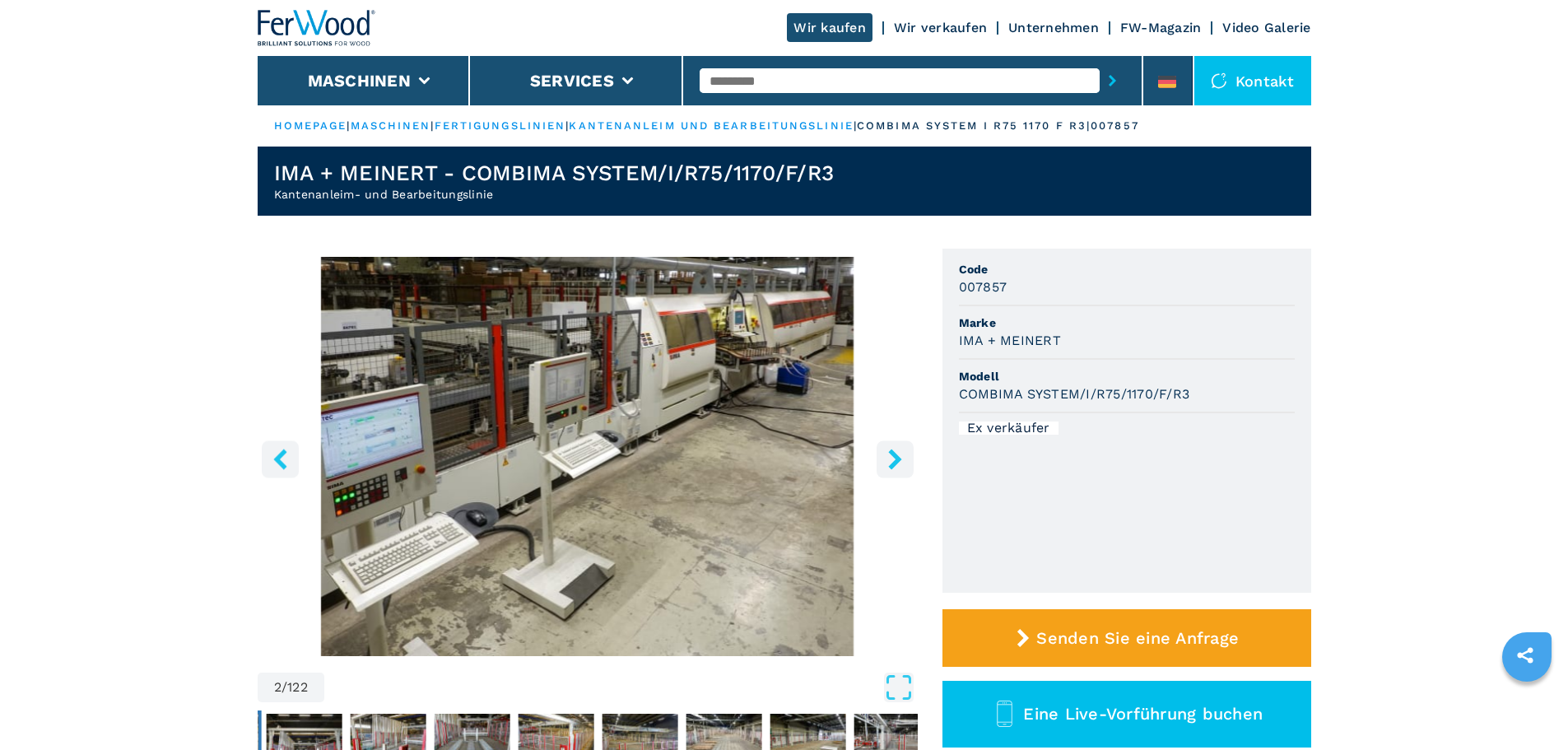
click at [277, 464] on icon "left-button" at bounding box center [280, 459] width 21 height 21
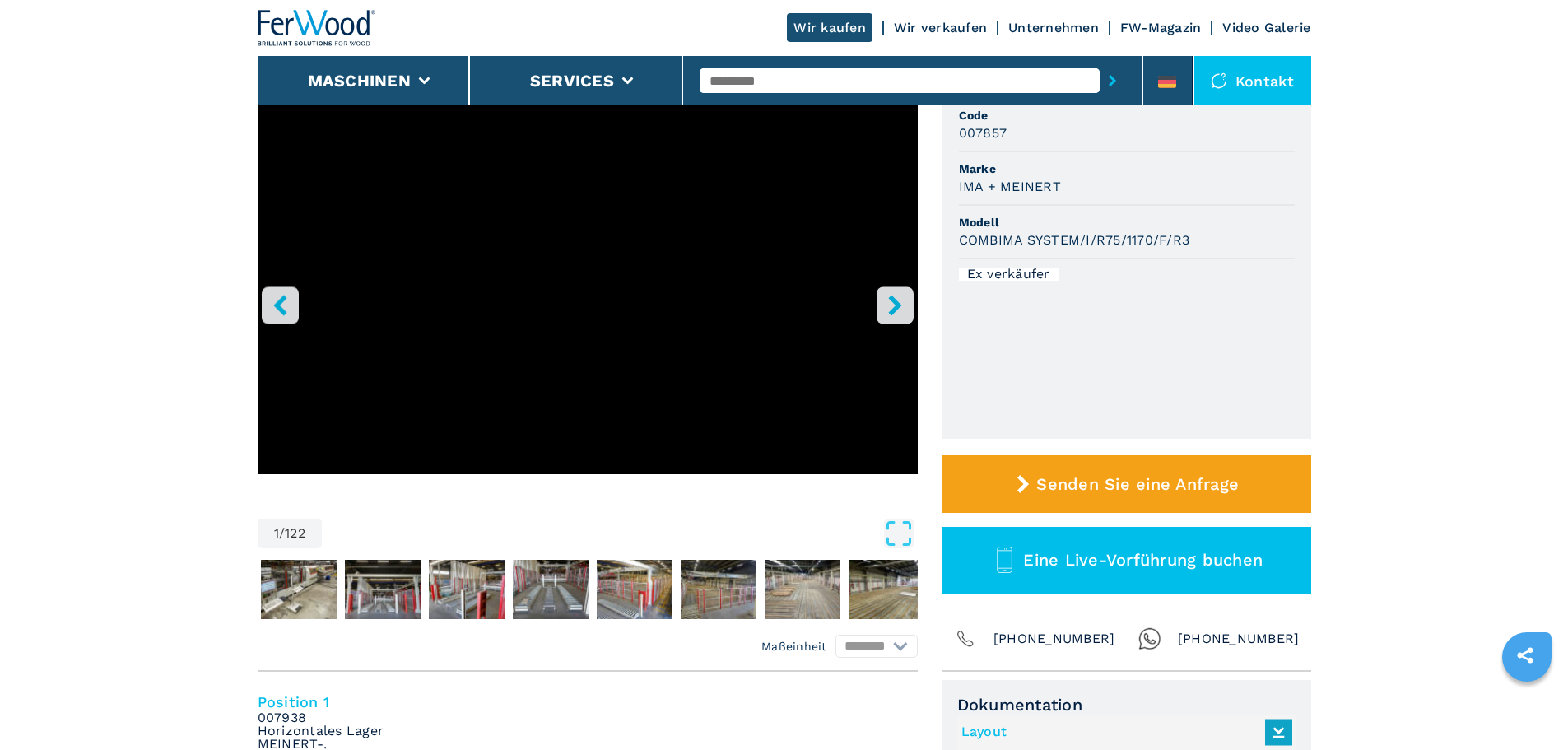
scroll to position [165, 0]
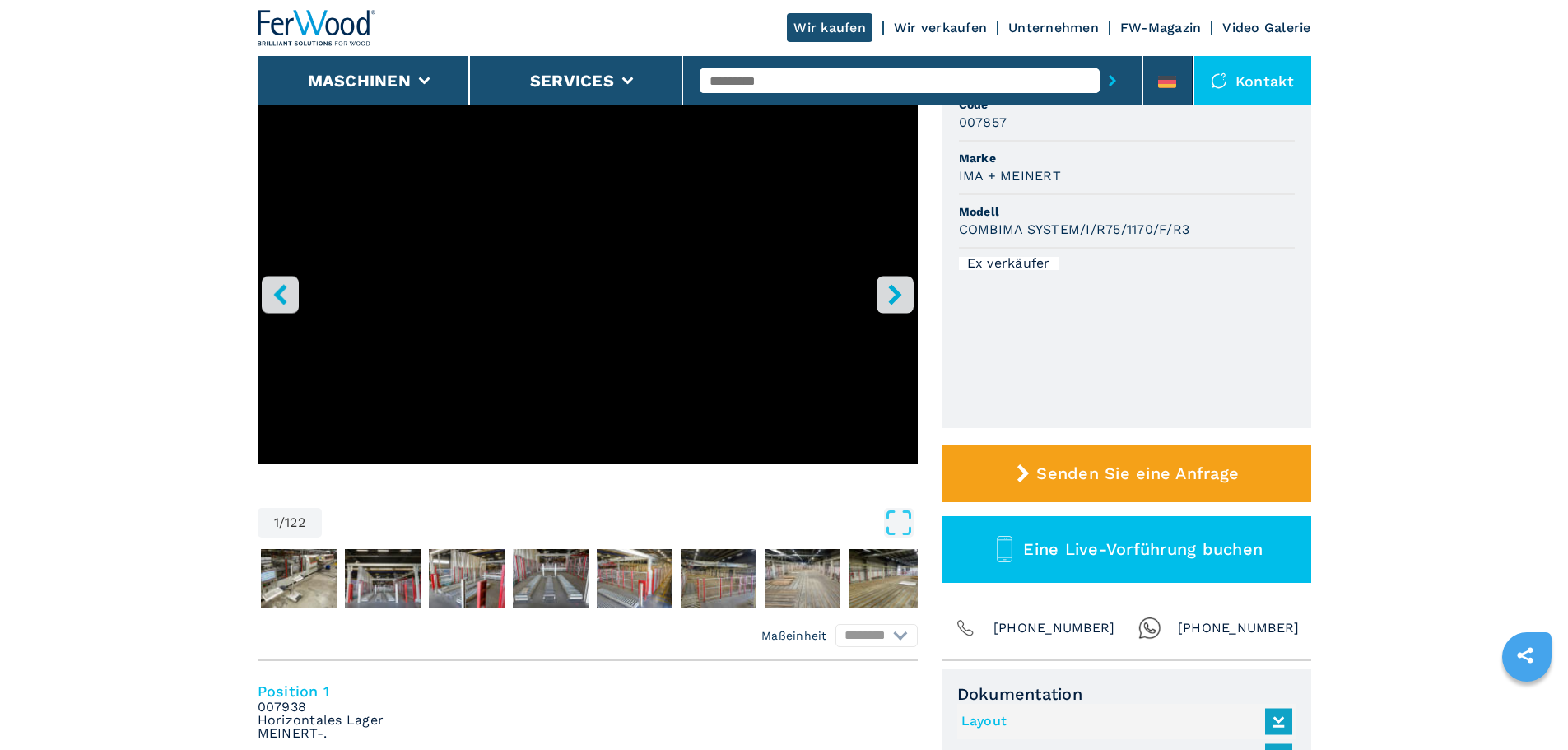
click at [558, 262] on div "Go to Slide 1" at bounding box center [588, 278] width 660 height 371
click at [310, 575] on img "Go to Slide 2" at bounding box center [299, 579] width 76 height 60
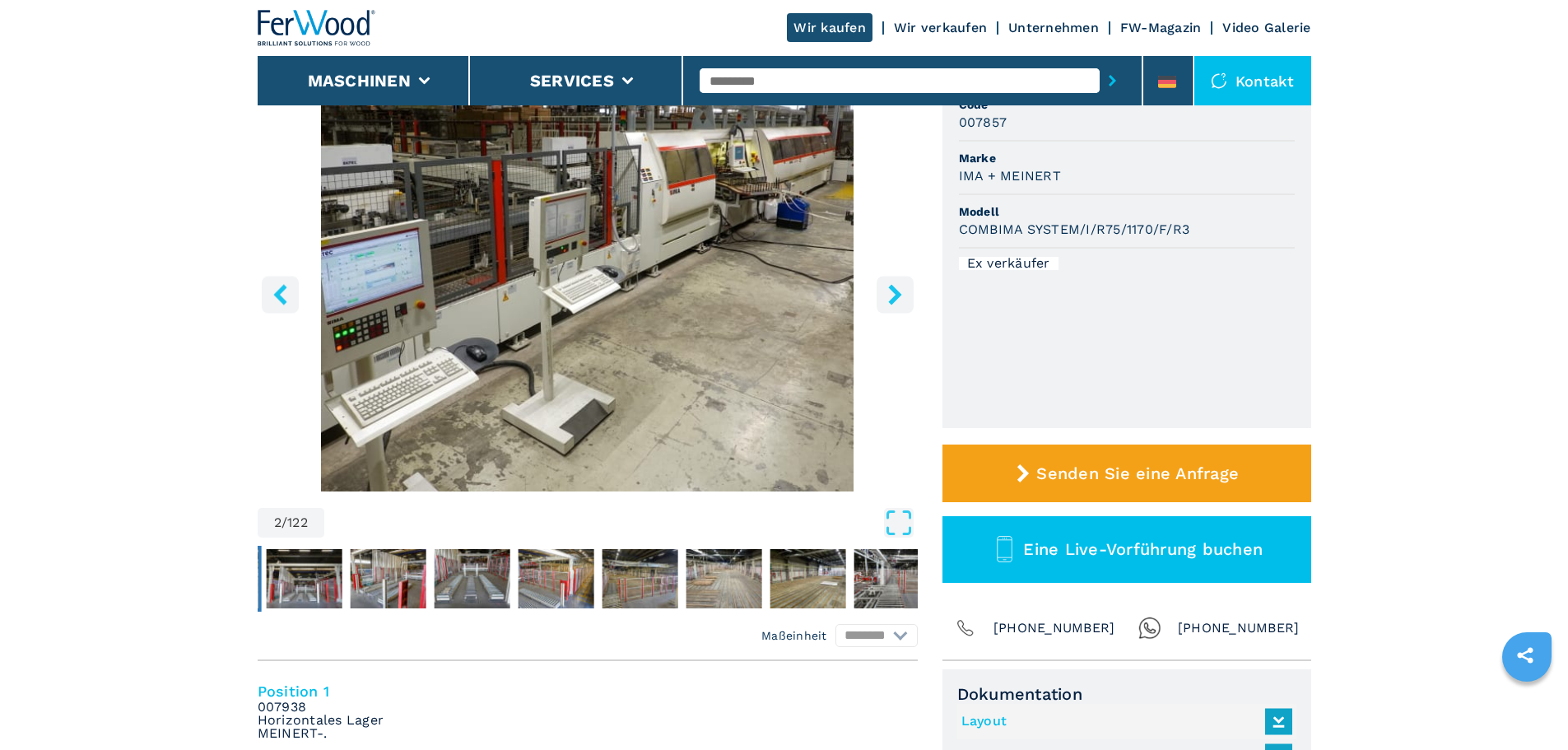
click at [289, 285] on icon "left-button" at bounding box center [280, 294] width 21 height 21
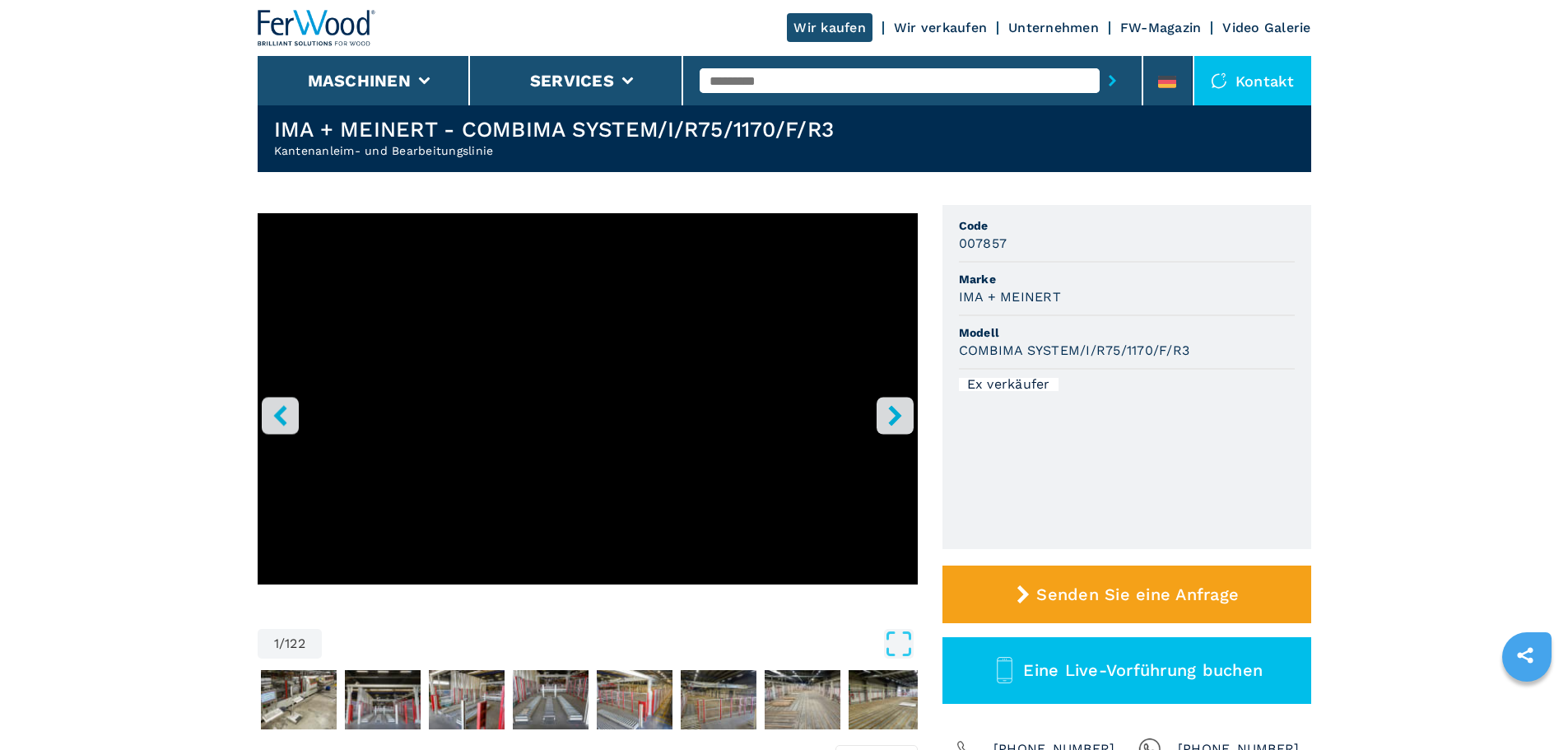
scroll to position [0, 0]
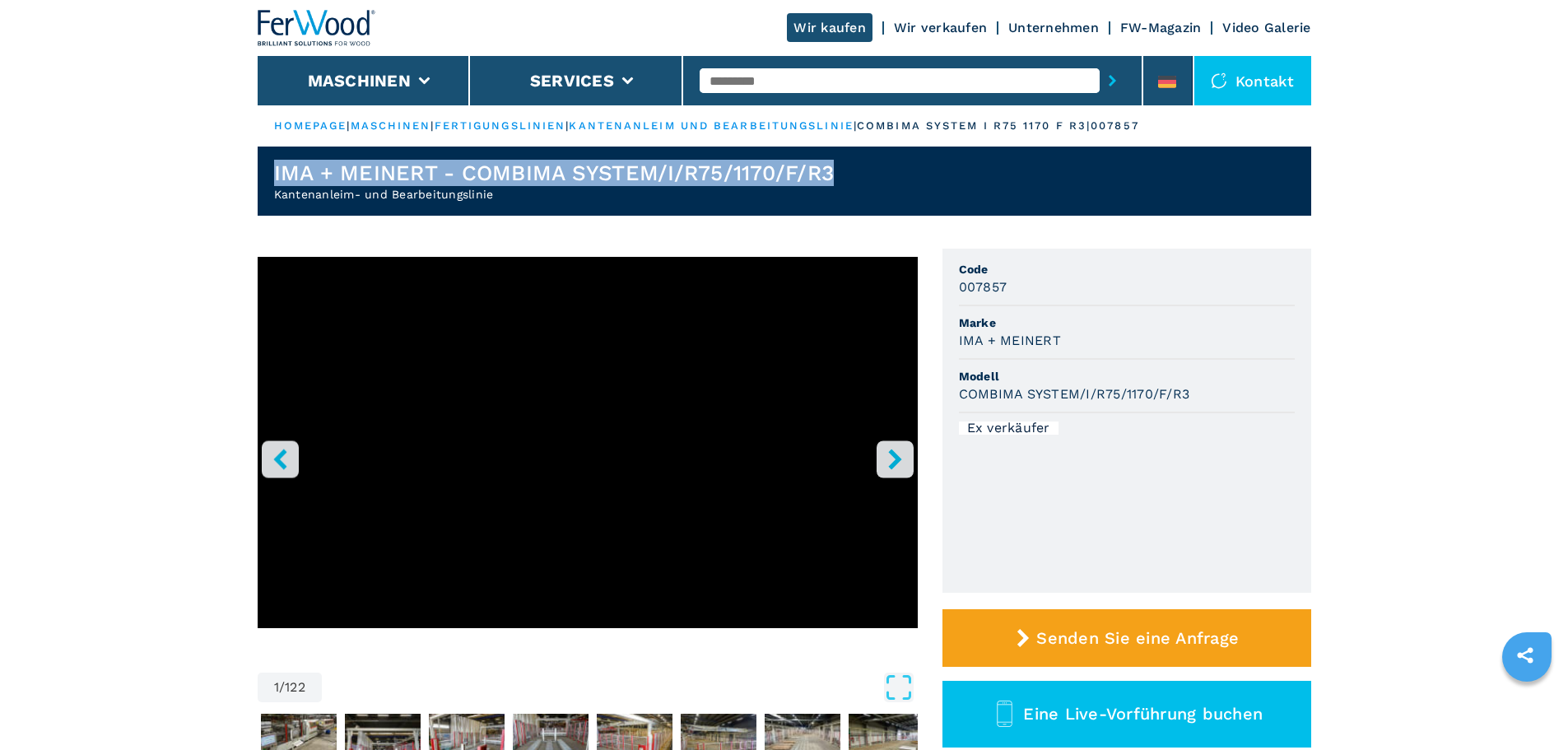
drag, startPoint x: 829, startPoint y: 172, endPoint x: 239, endPoint y: 165, distance: 590.0
copy h1 "IMA + MEINERT - COMBIMA SYSTEM/I/R75/1170/F/R3"
